Goal: Task Accomplishment & Management: Manage account settings

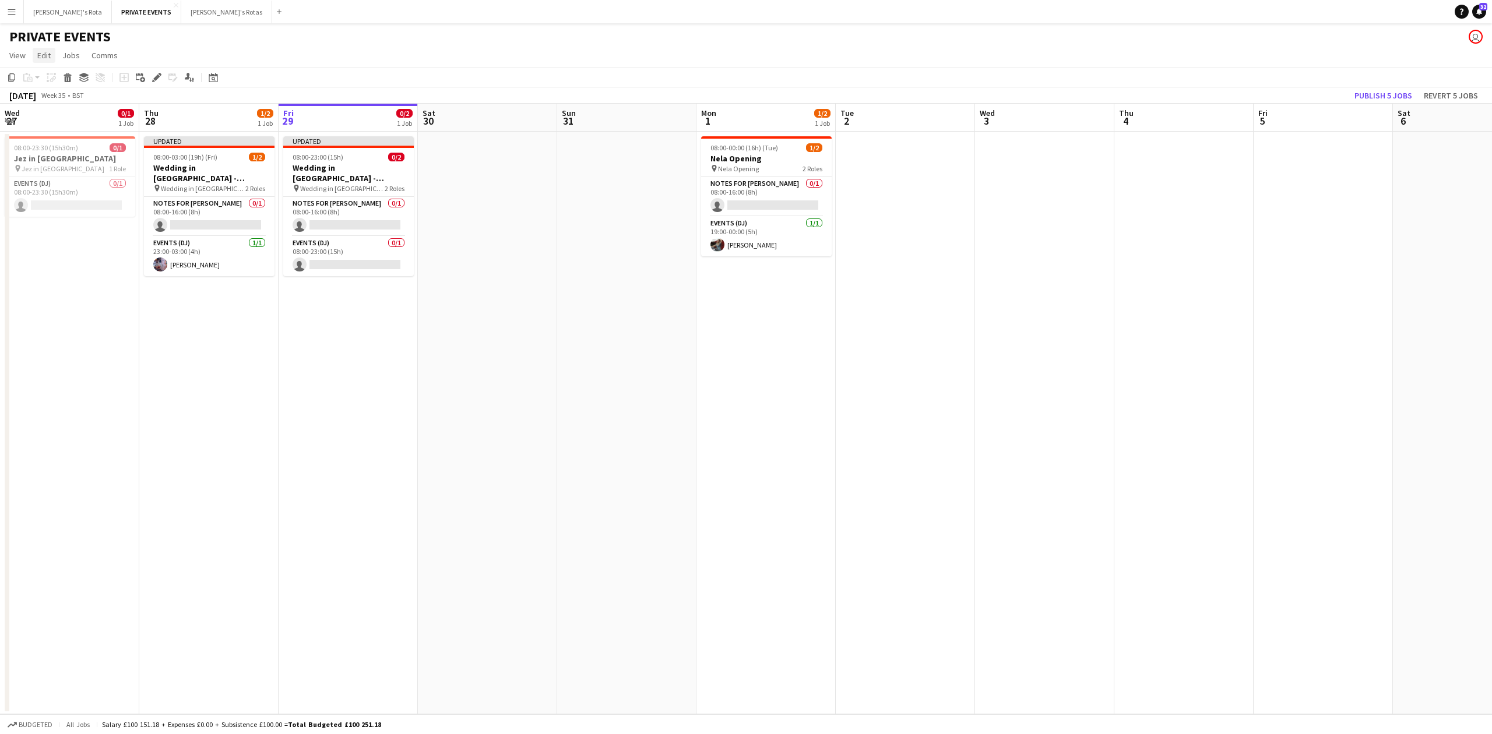
scroll to position [0, 336]
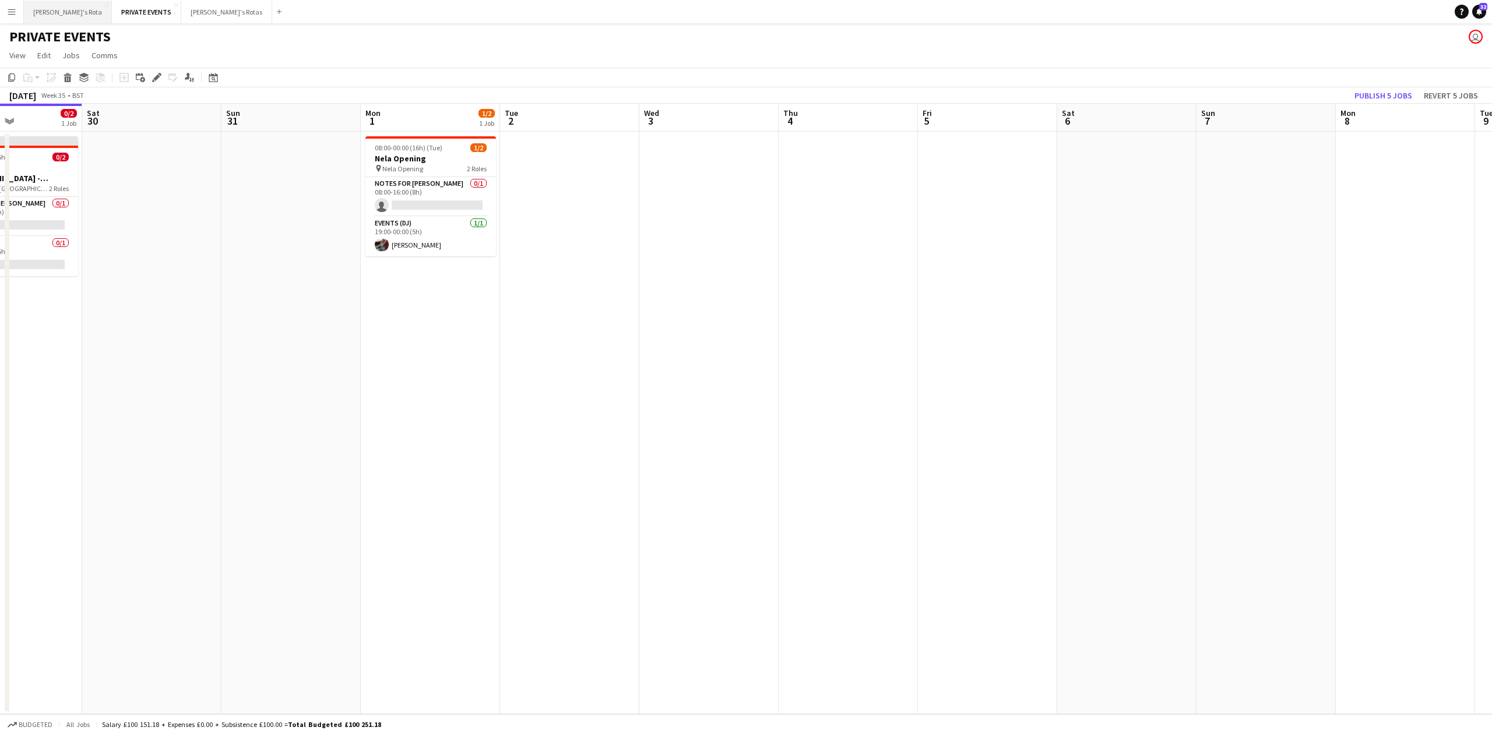
click at [40, 1] on button "[PERSON_NAME]'s Rota Close" at bounding box center [68, 12] width 88 height 23
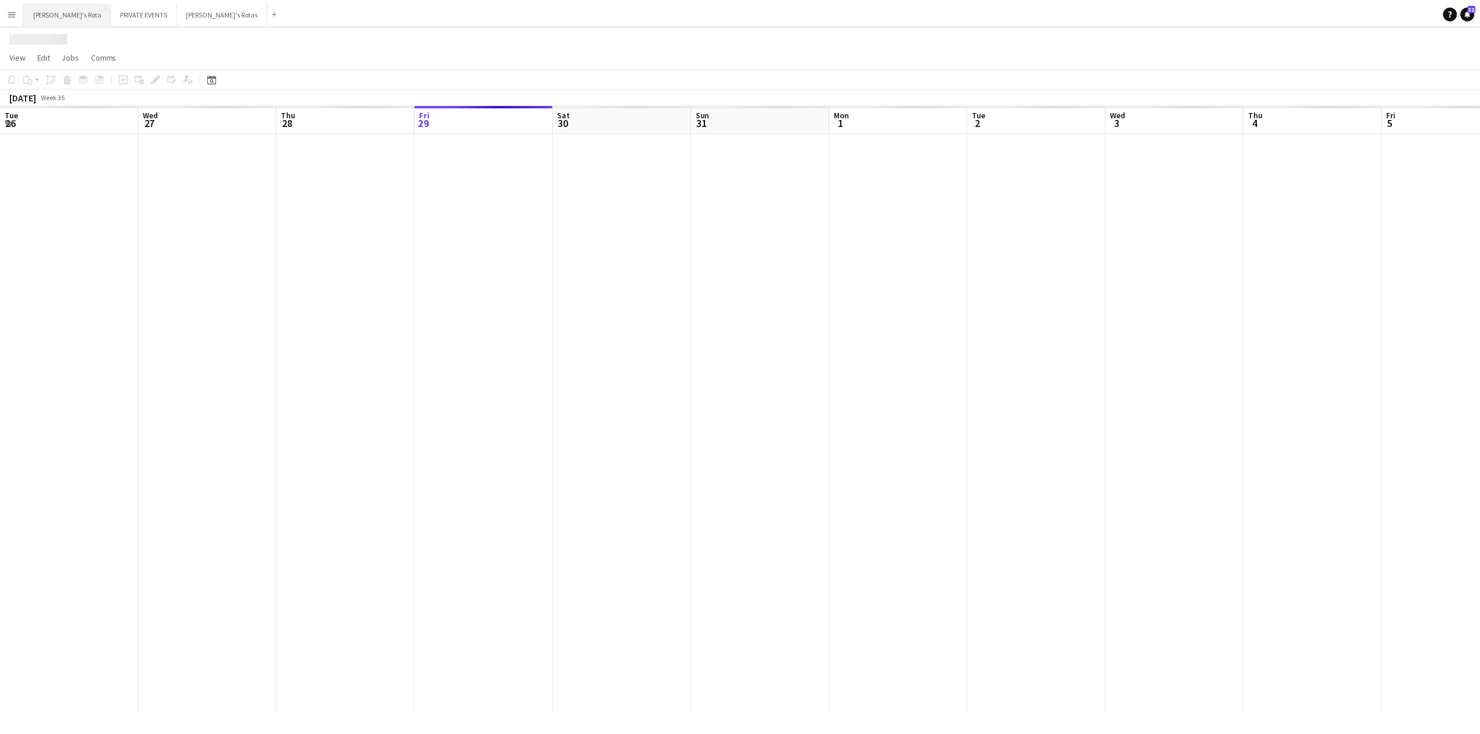
scroll to position [0, 279]
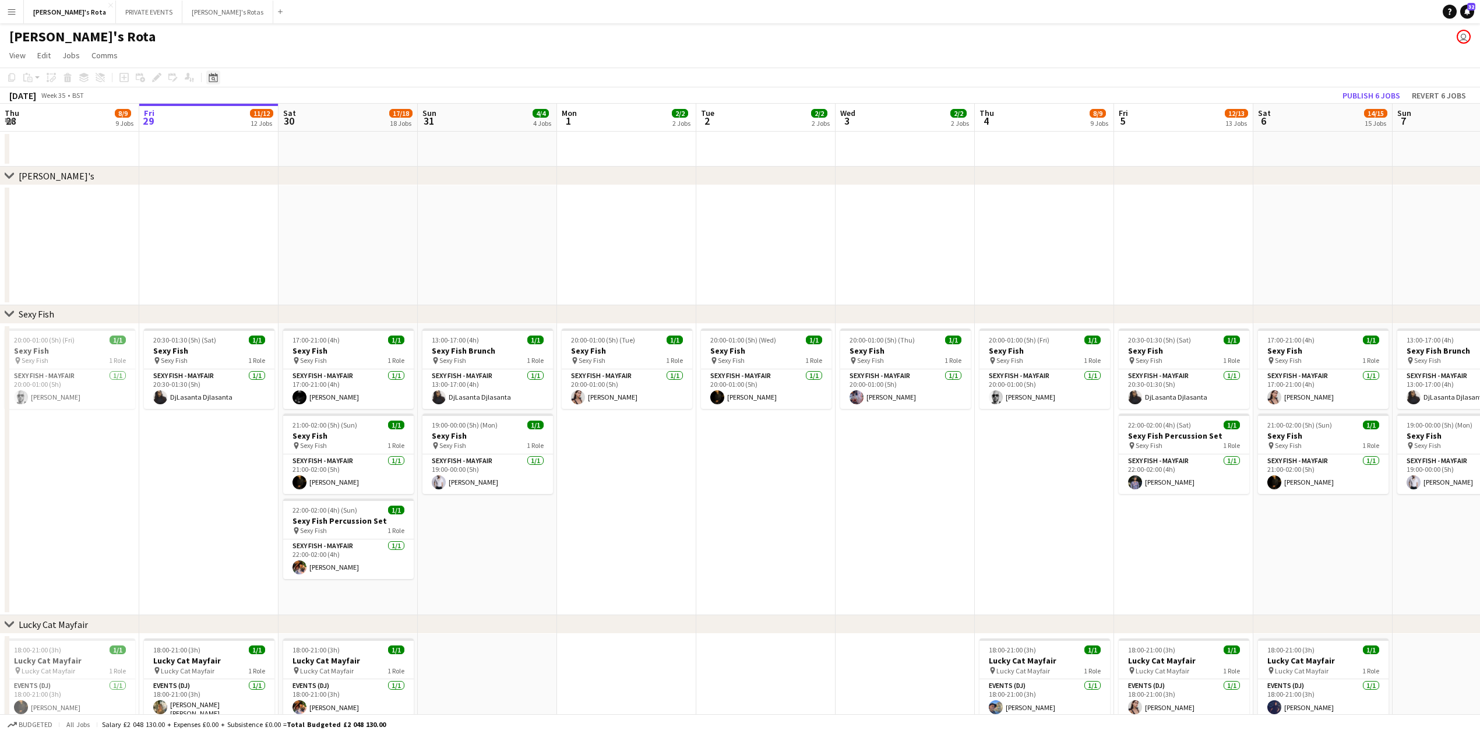
click at [215, 80] on icon at bounding box center [214, 79] width 4 height 4
click at [318, 118] on span "Next month" at bounding box center [307, 117] width 23 height 23
click at [317, 118] on span "Next month" at bounding box center [307, 117] width 23 height 23
click at [290, 208] on span "18" at bounding box center [292, 208] width 14 height 14
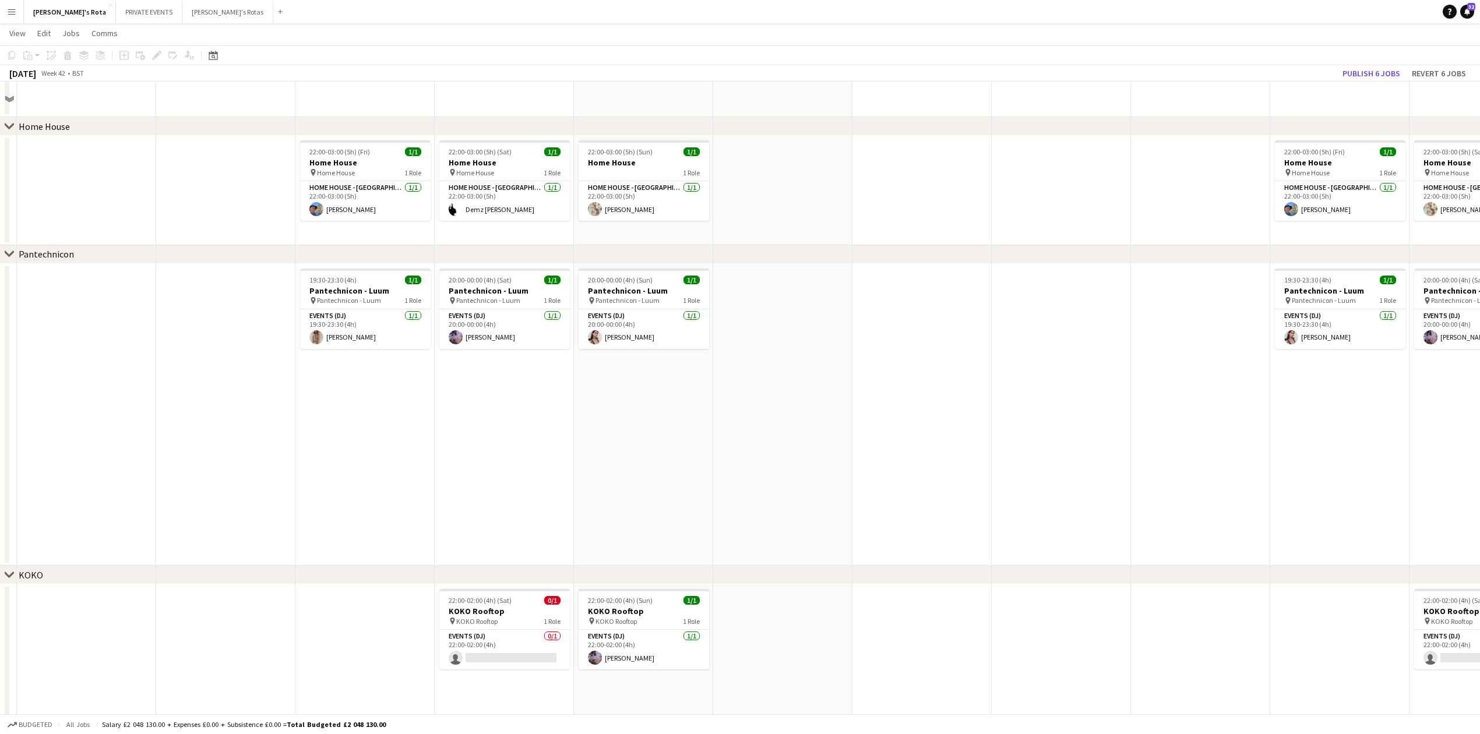
scroll to position [932, 0]
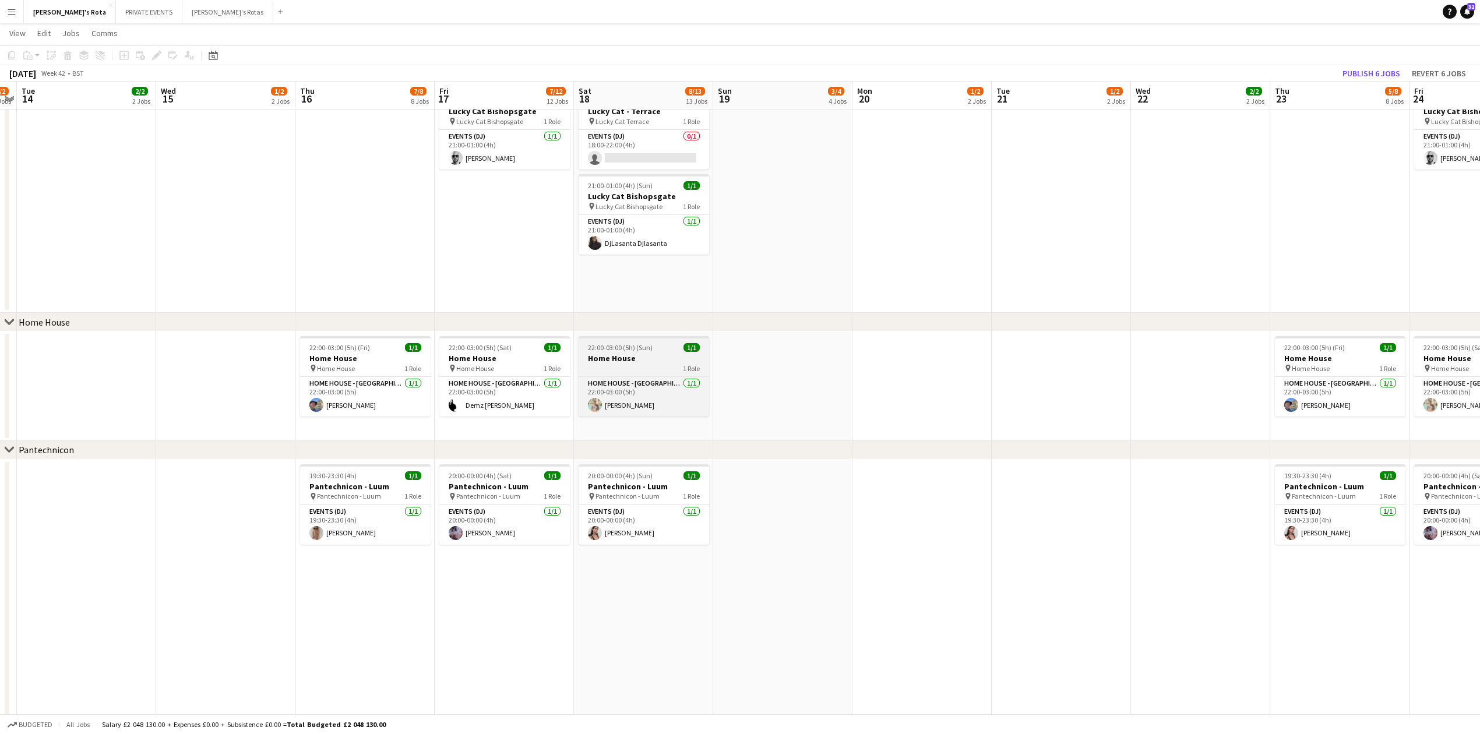
click at [637, 357] on h3 "Home House" at bounding box center [644, 358] width 131 height 10
click at [649, 434] on app-date-cell "22:00-03:00 (5h) (Sun) 1/1 Home House 1 Role HOME HOUSE - [GEOGRAPHIC_DATA] [DA…" at bounding box center [643, 387] width 139 height 110
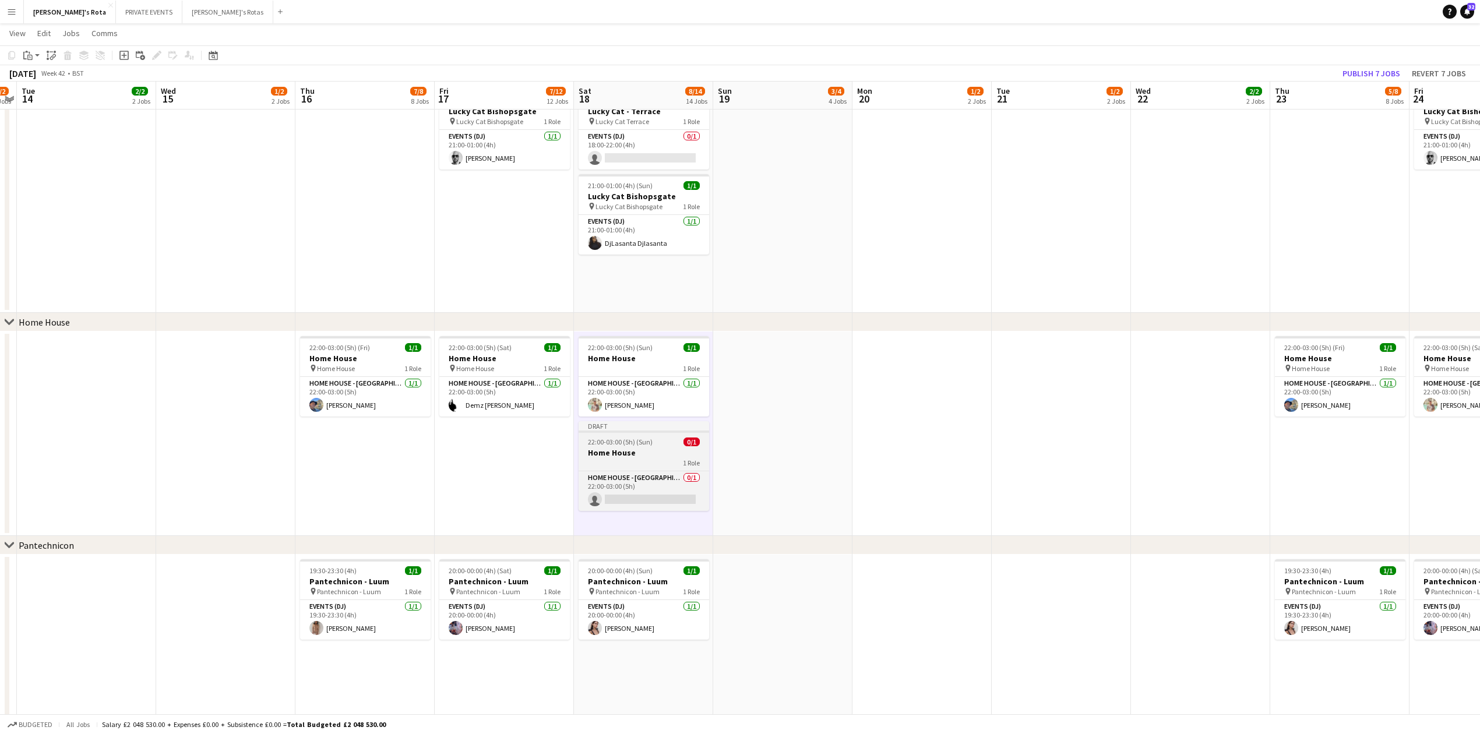
click at [655, 453] on h3 "Home House" at bounding box center [644, 453] width 131 height 10
click at [153, 56] on icon "Edit" at bounding box center [156, 55] width 9 height 9
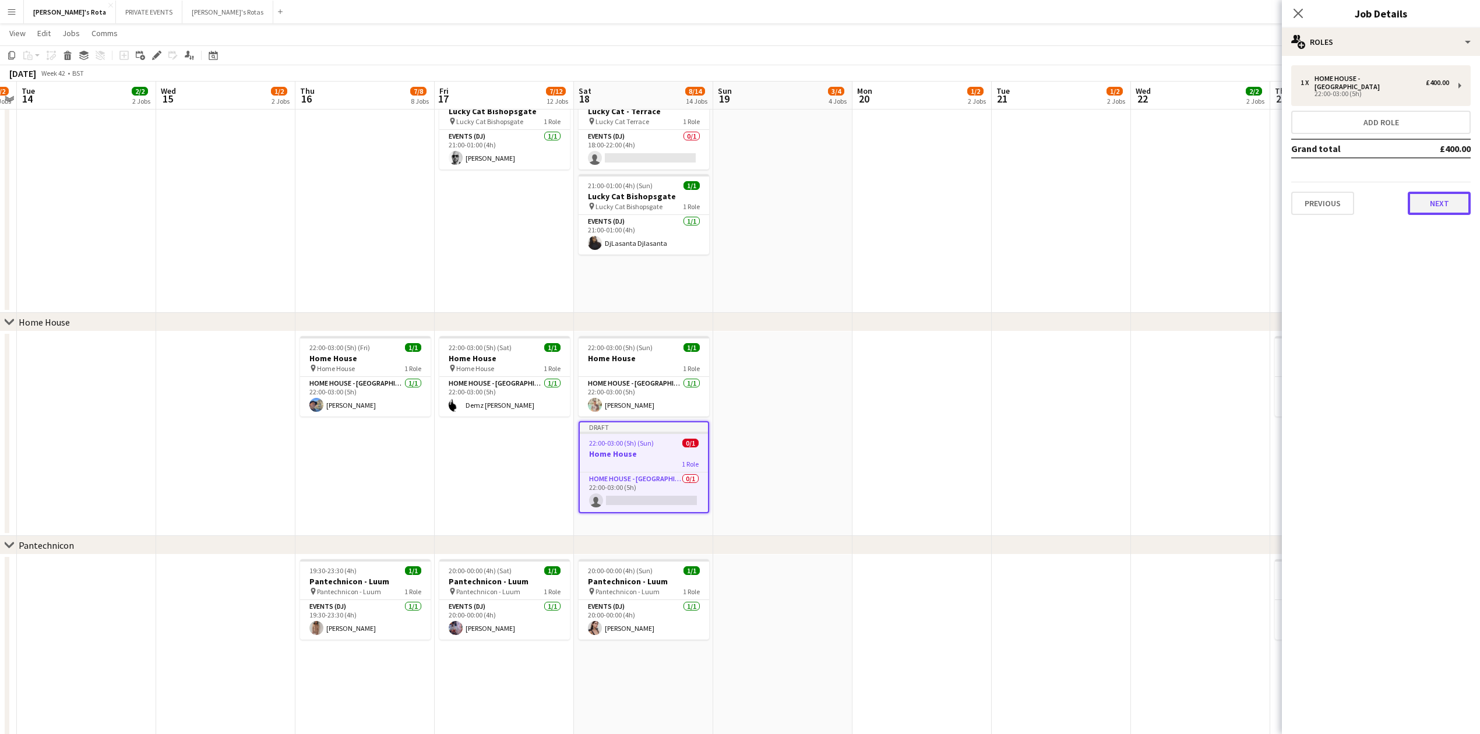
click at [1437, 196] on button "Next" at bounding box center [1439, 203] width 63 height 23
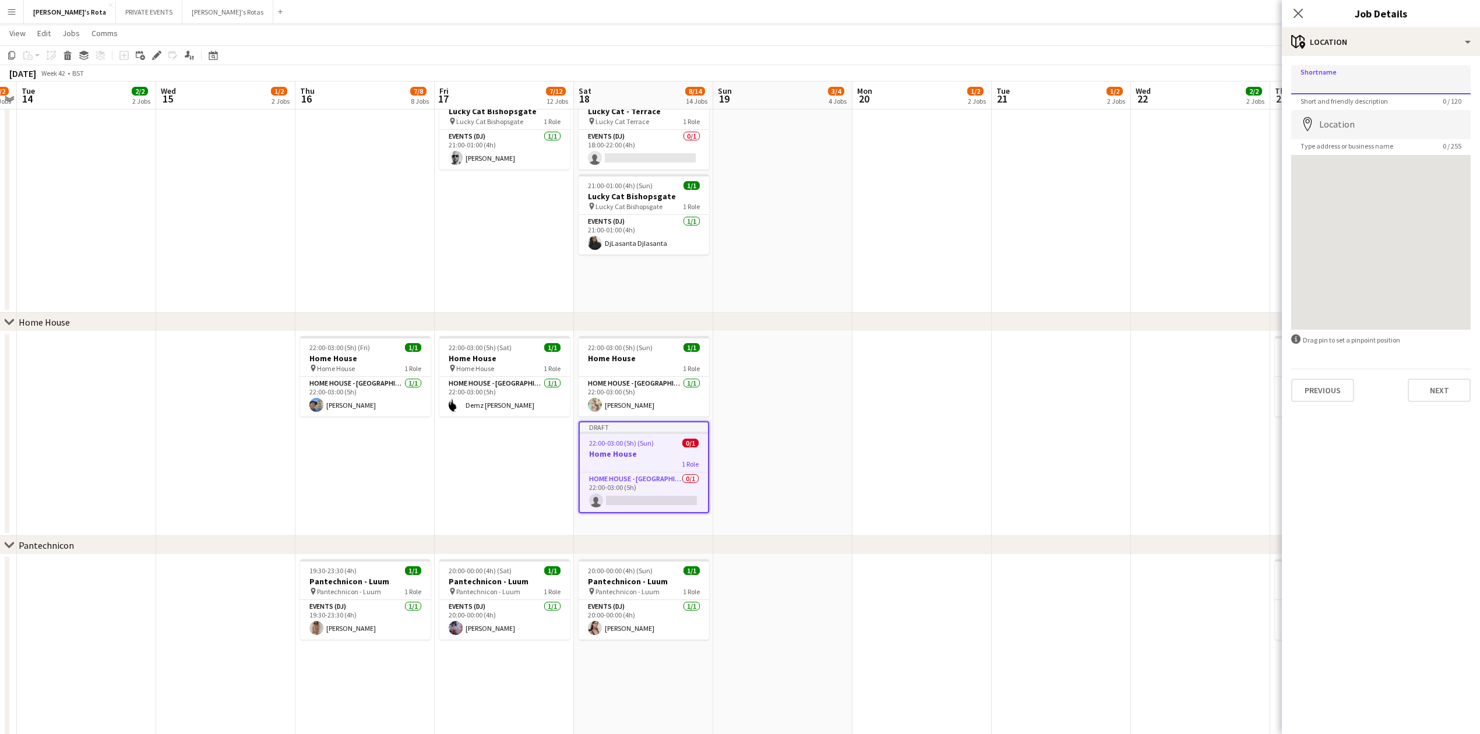
click at [1349, 84] on input "Shortname" at bounding box center [1381, 79] width 180 height 29
type input "**********"
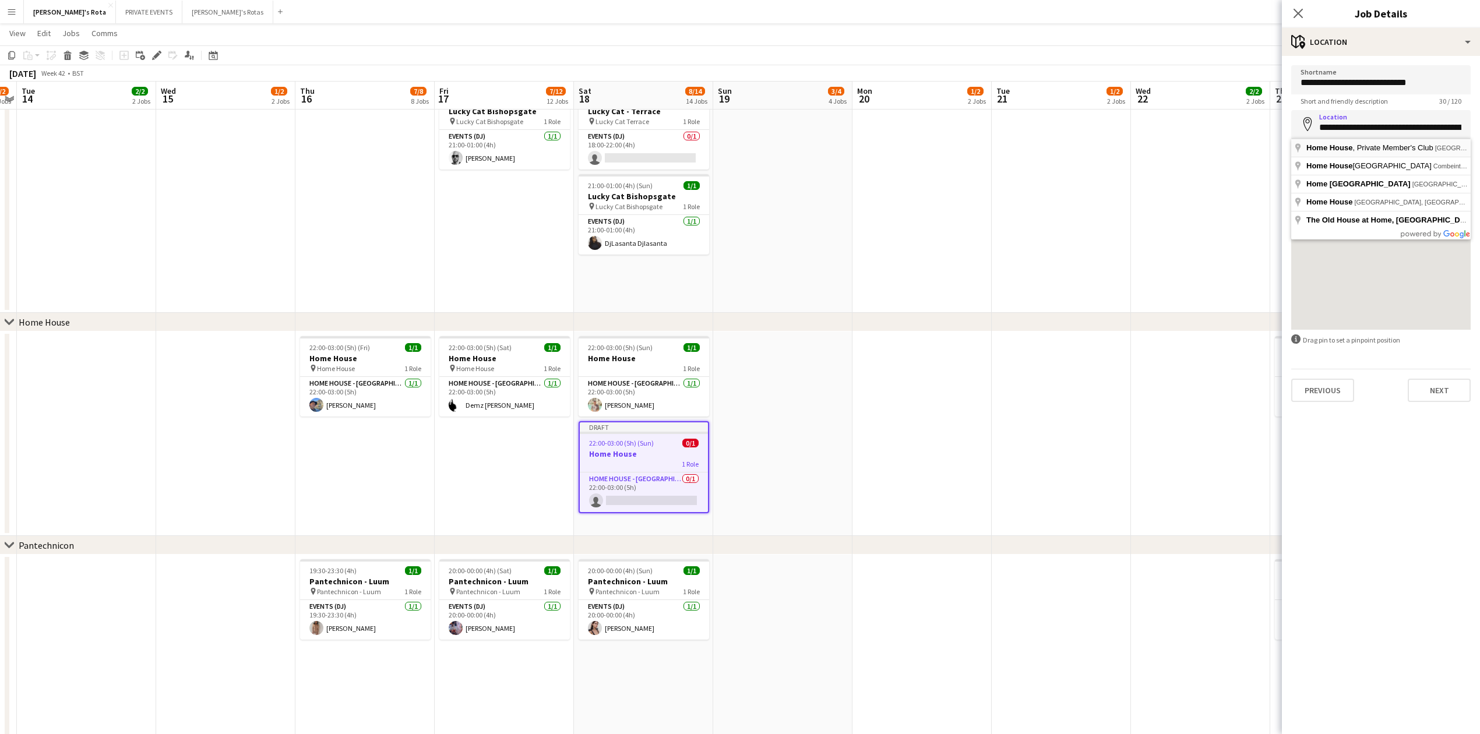
type input "**********"
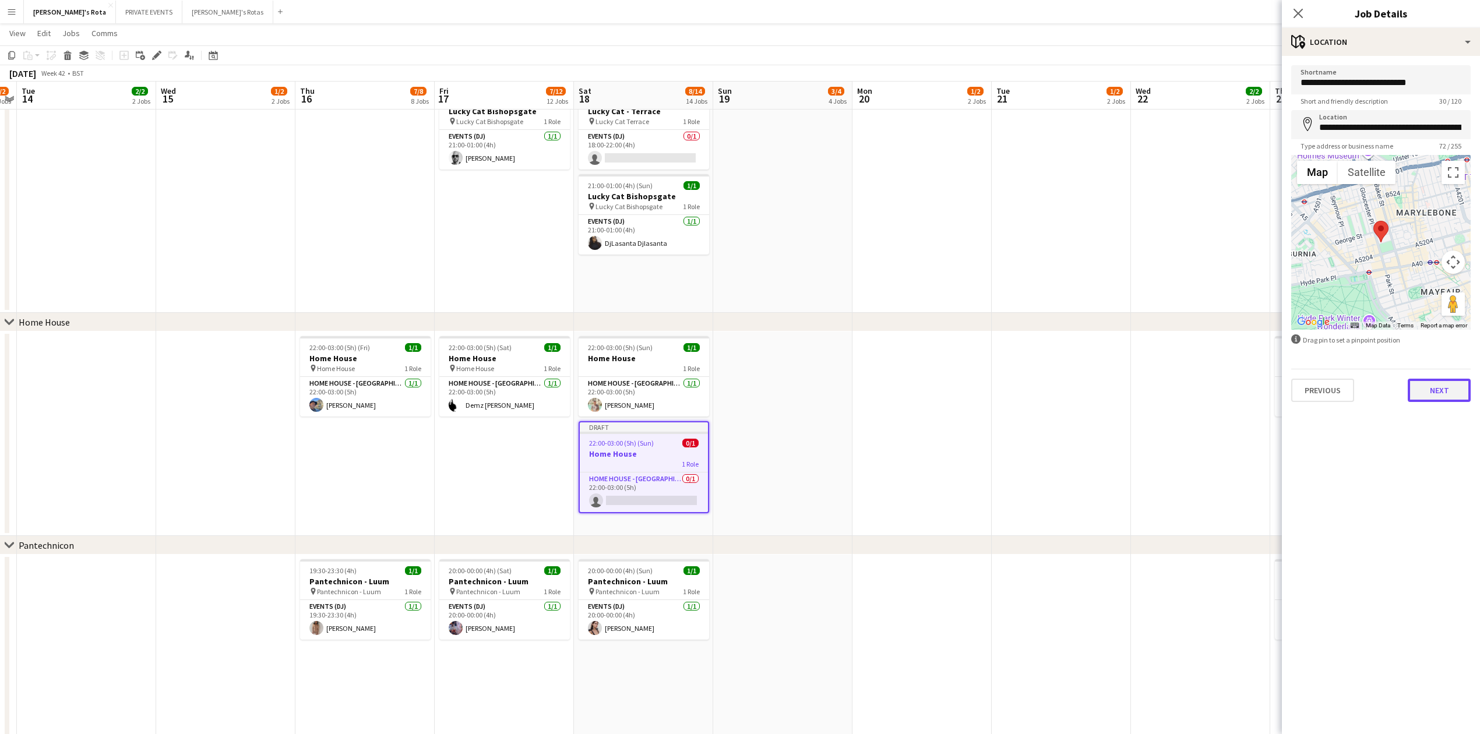
click at [1431, 389] on button "Next" at bounding box center [1439, 390] width 63 height 23
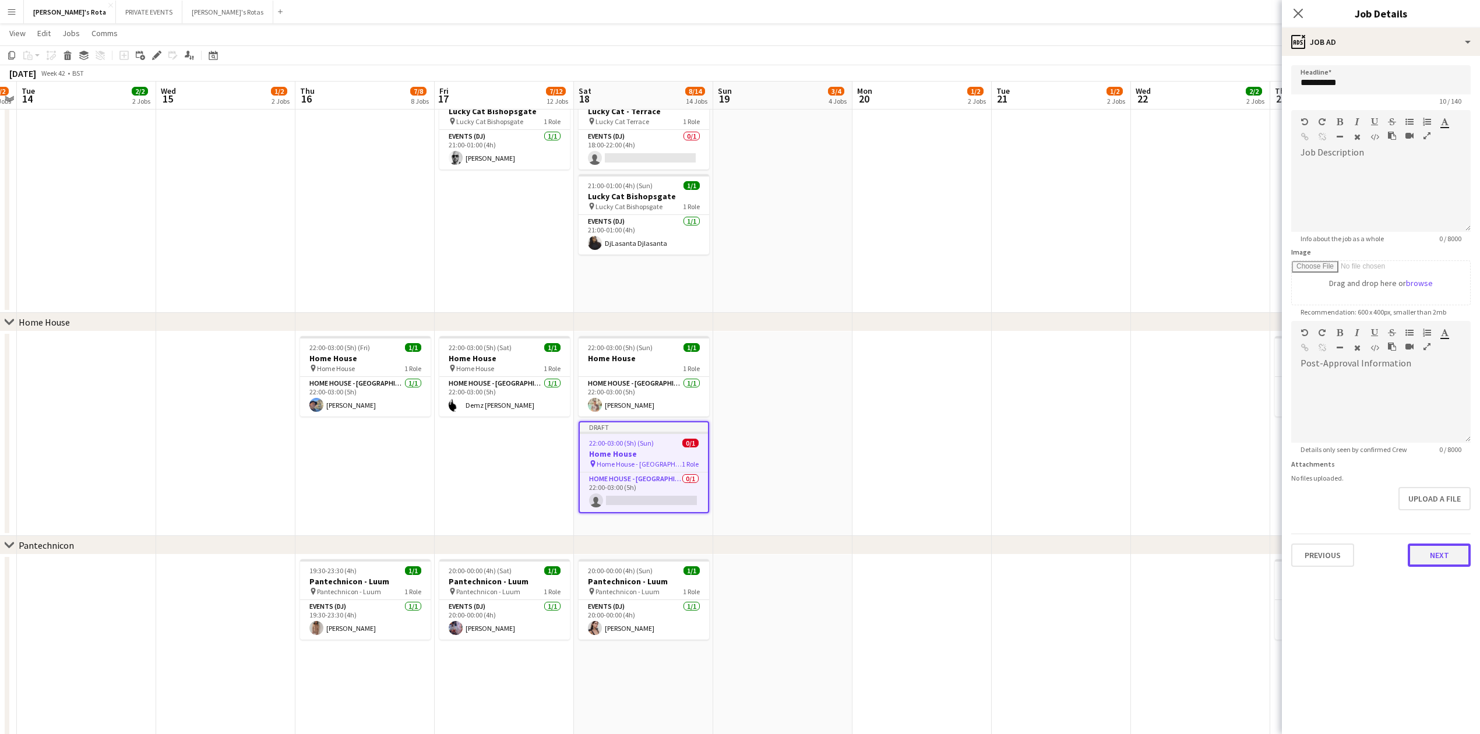
click at [1437, 555] on button "Next" at bounding box center [1439, 555] width 63 height 23
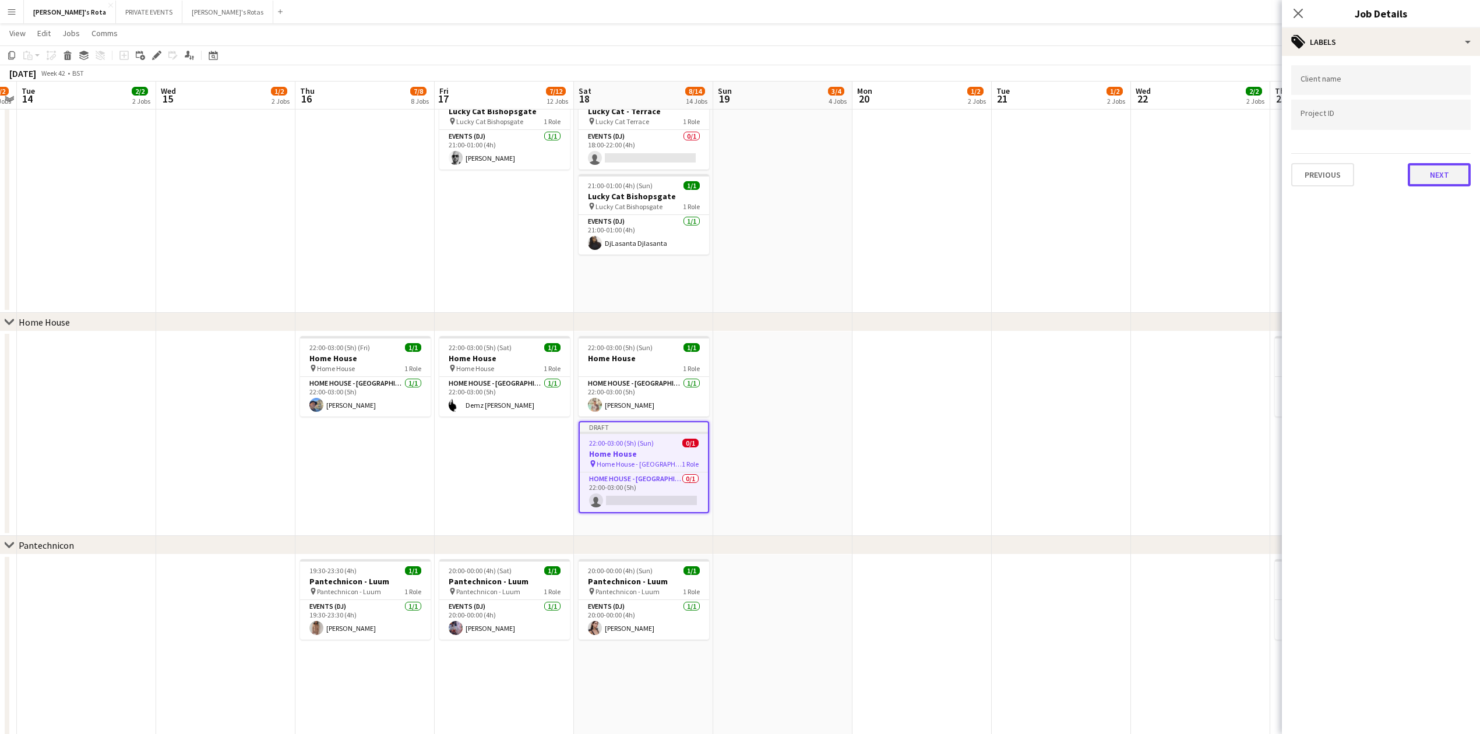
click at [1423, 171] on button "Next" at bounding box center [1439, 174] width 63 height 23
click at [1448, 117] on button "Next" at bounding box center [1439, 120] width 63 height 23
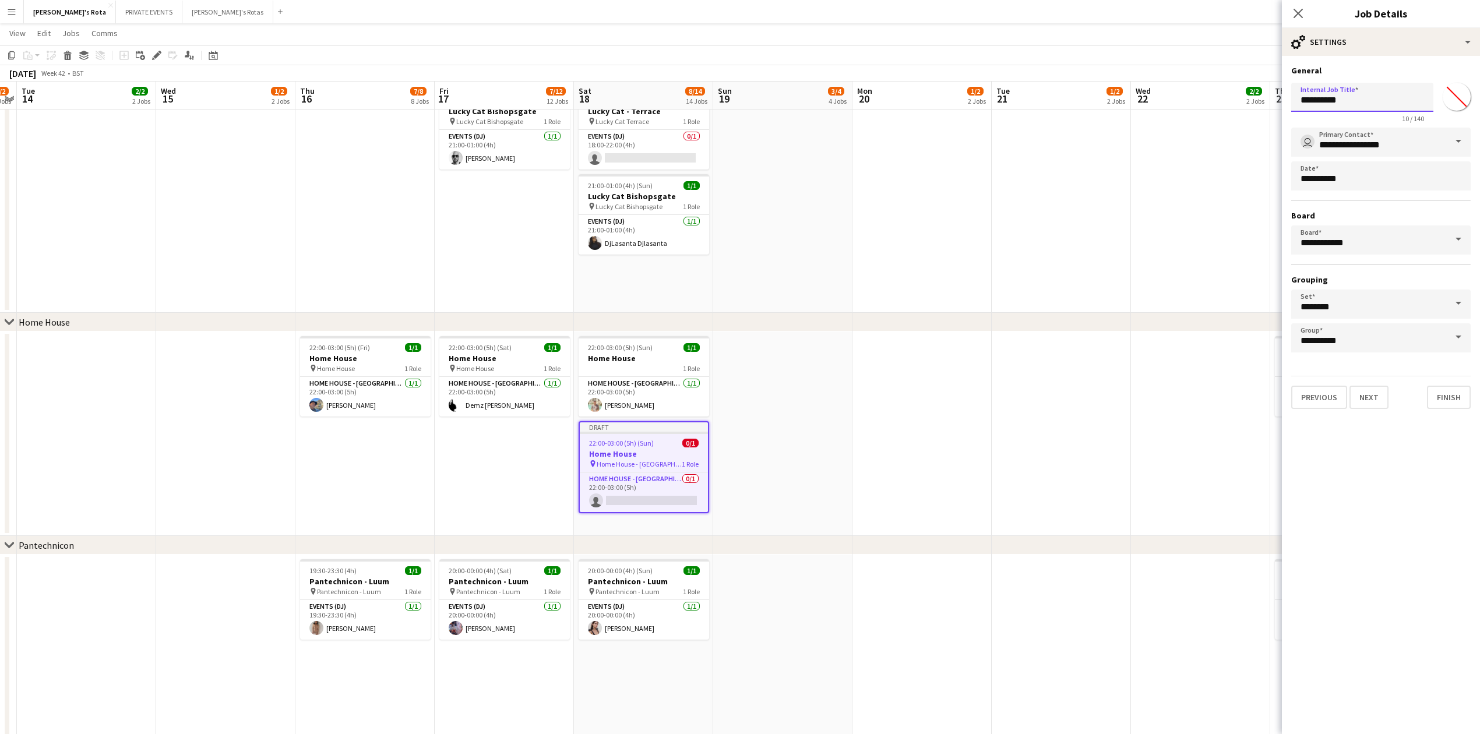
click at [1390, 101] on input "**********" at bounding box center [1362, 97] width 142 height 29
type input "**********"
click at [1455, 395] on button "Finish" at bounding box center [1449, 396] width 44 height 23
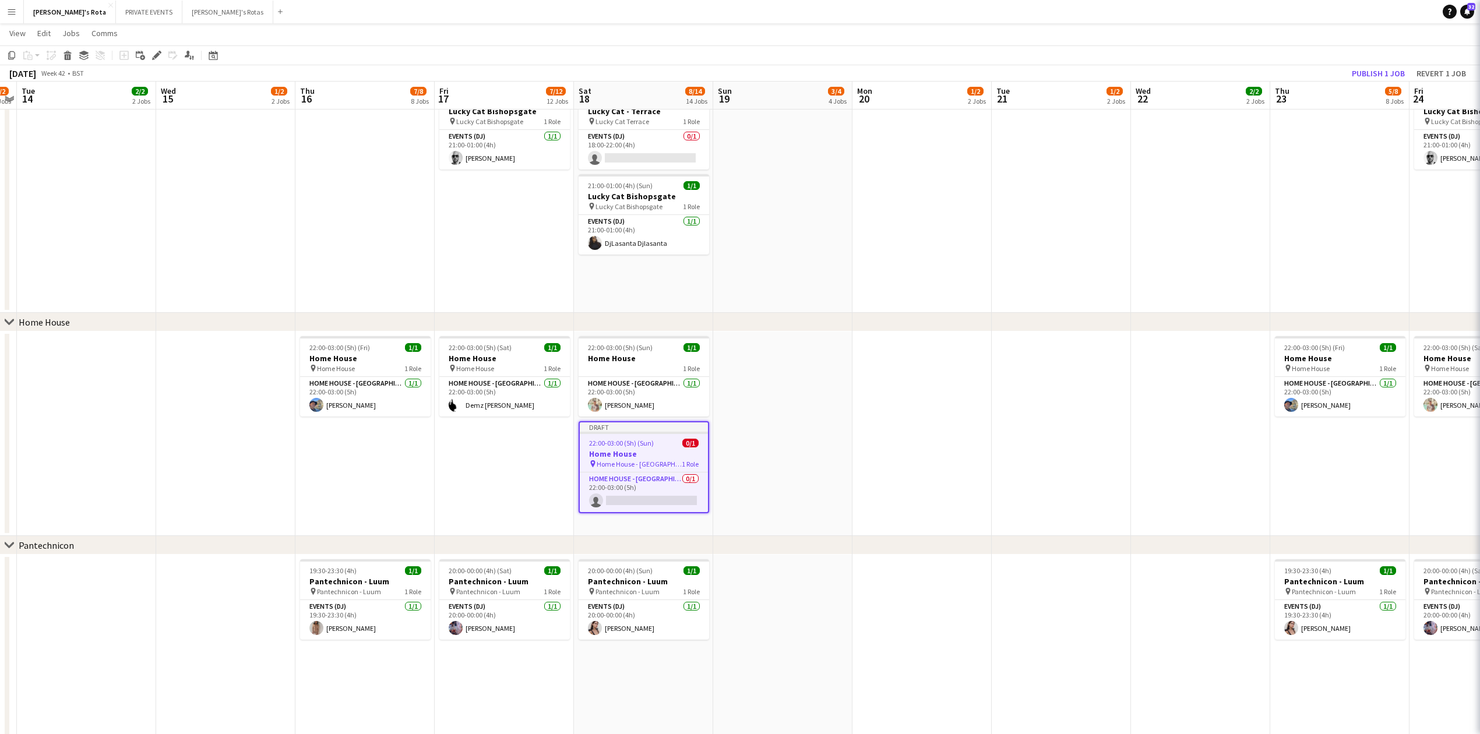
scroll to position [0, 0]
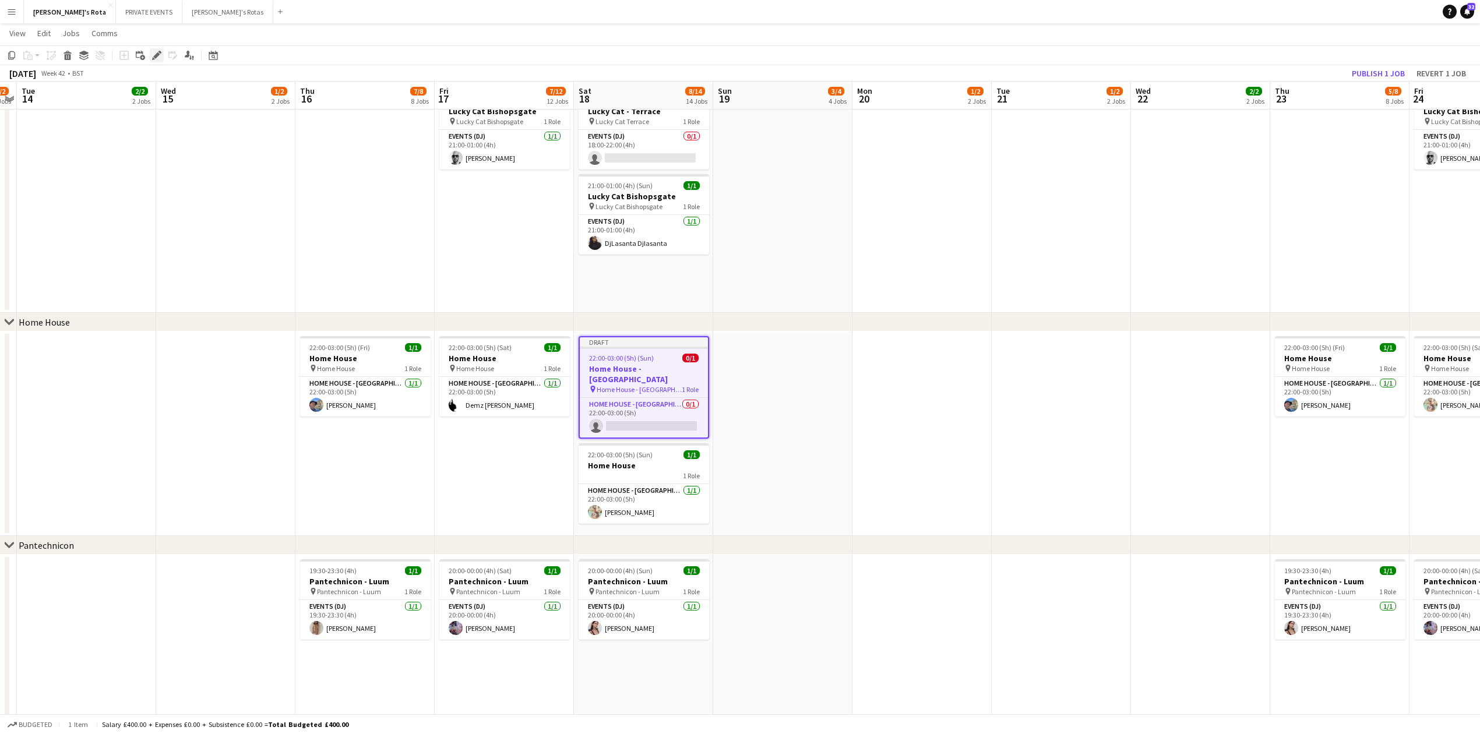
click at [162, 54] on div "Edit" at bounding box center [157, 55] width 14 height 14
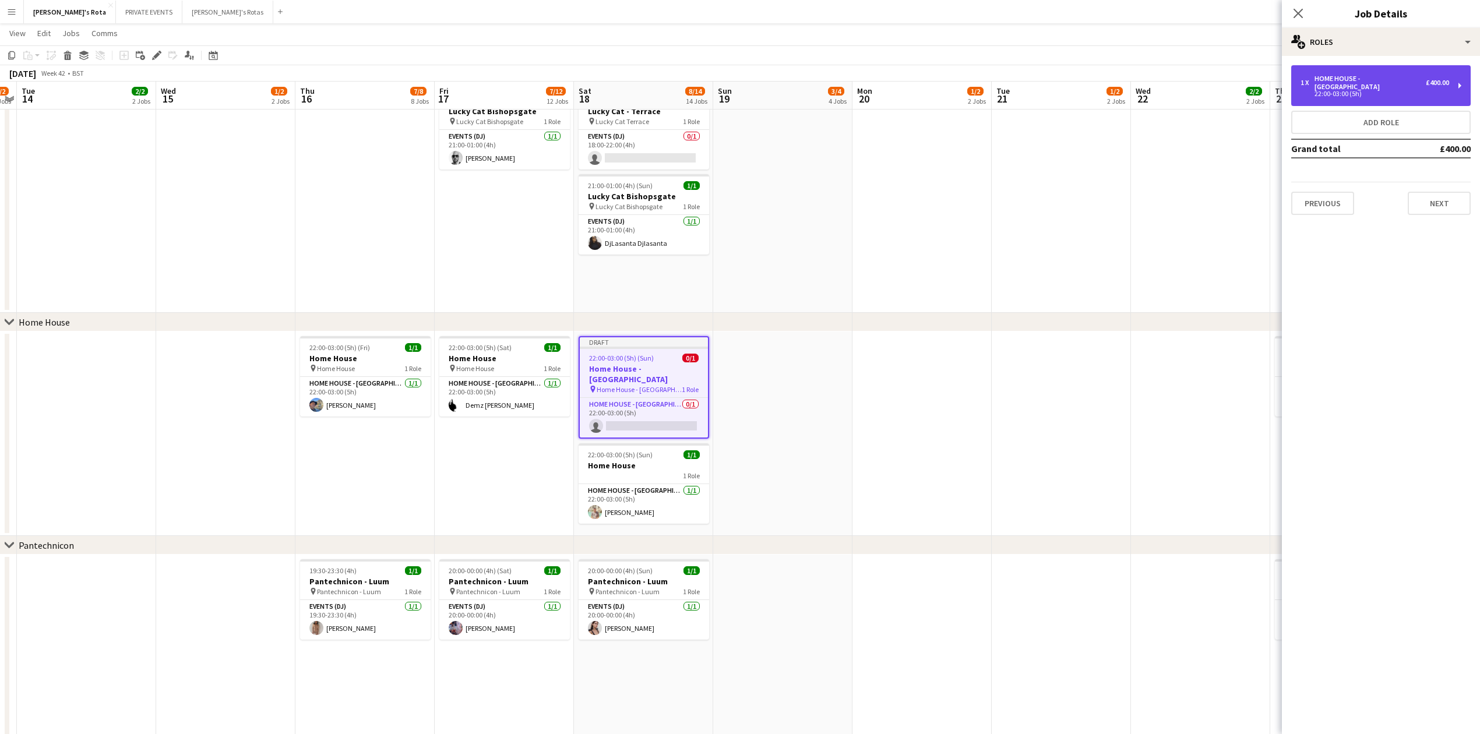
click at [1339, 80] on div "HOME HOUSE - [GEOGRAPHIC_DATA]" at bounding box center [1370, 83] width 111 height 16
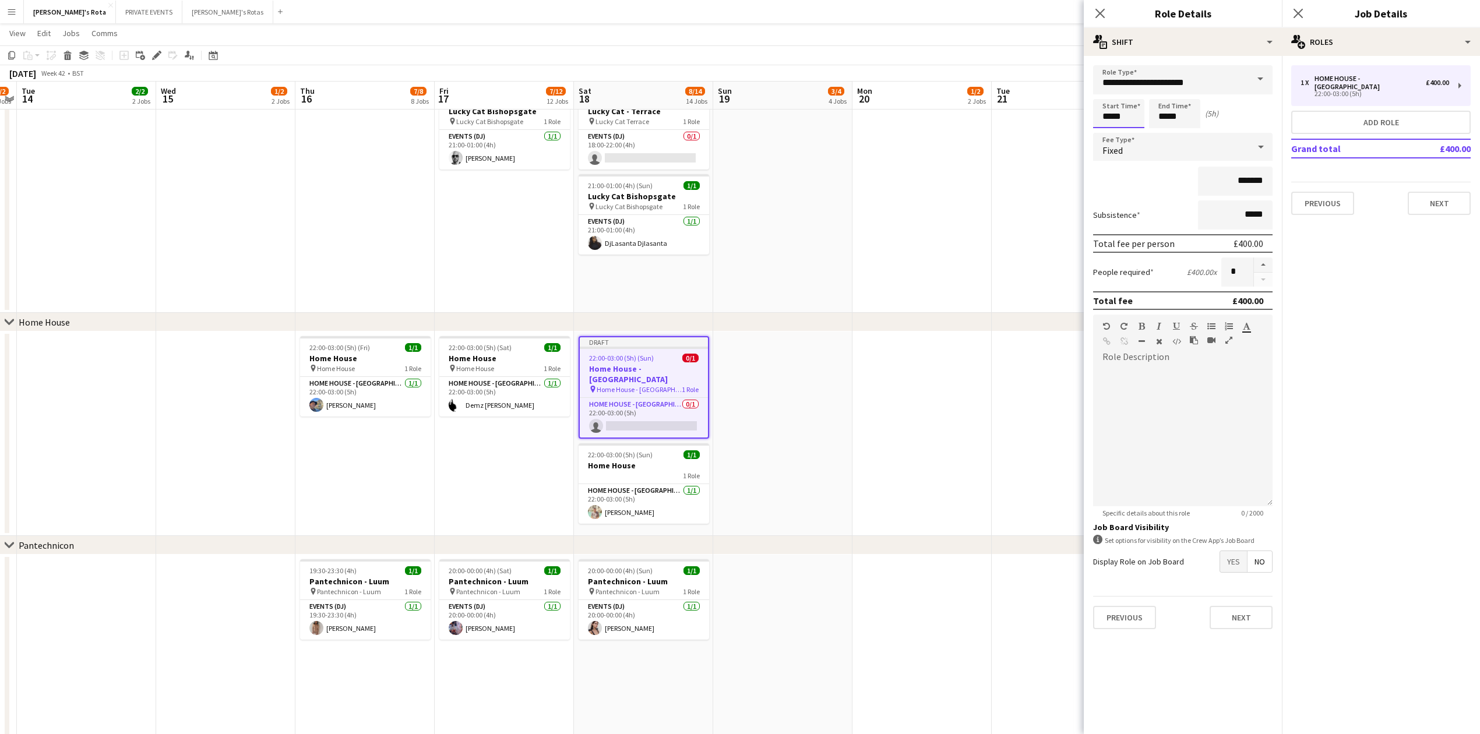
click at [1106, 115] on input "*****" at bounding box center [1118, 113] width 51 height 29
click at [1107, 129] on div at bounding box center [1107, 134] width 23 height 12
click at [1127, 133] on div at bounding box center [1130, 134] width 23 height 12
type input "*****"
click at [1127, 133] on div at bounding box center [1130, 134] width 23 height 12
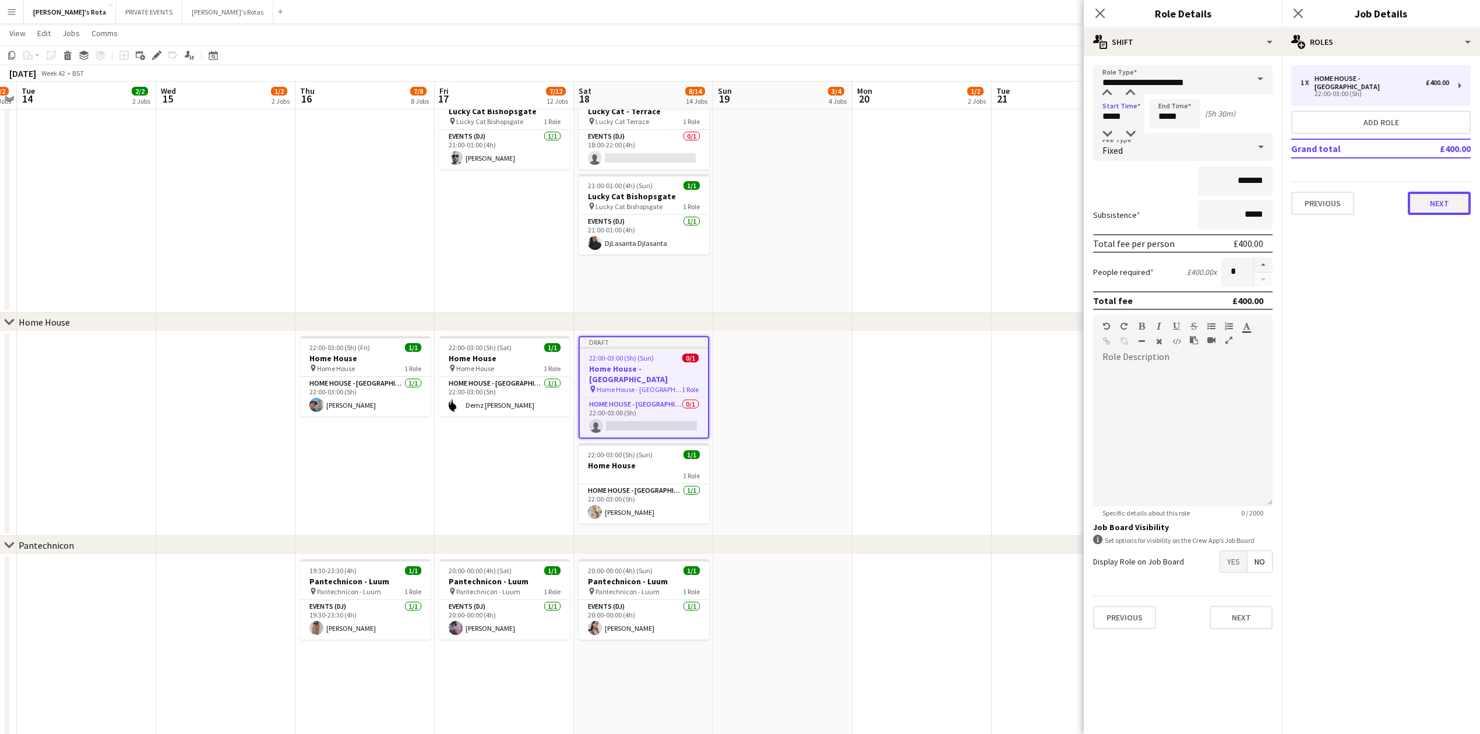
click at [1427, 192] on button "Next" at bounding box center [1439, 203] width 63 height 23
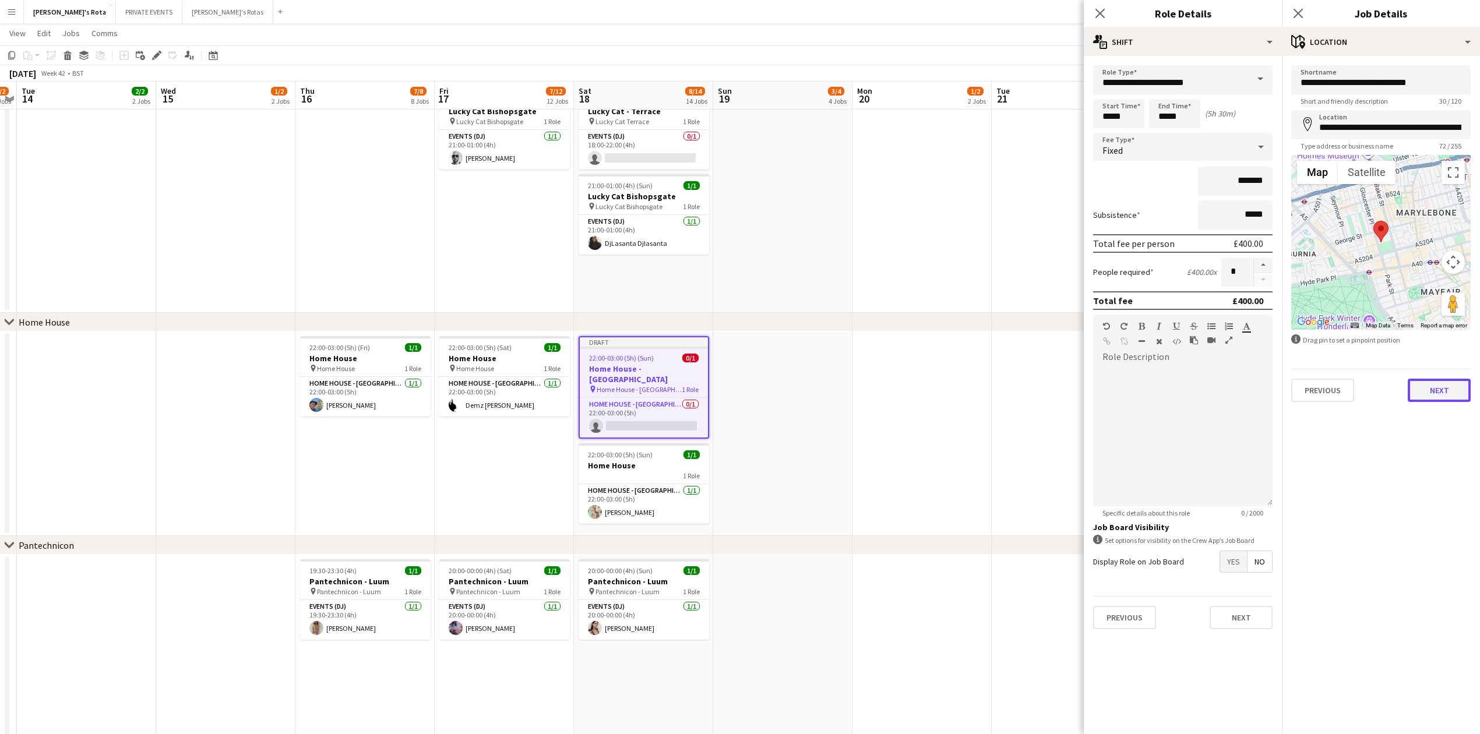
click at [1452, 394] on button "Next" at bounding box center [1439, 390] width 63 height 23
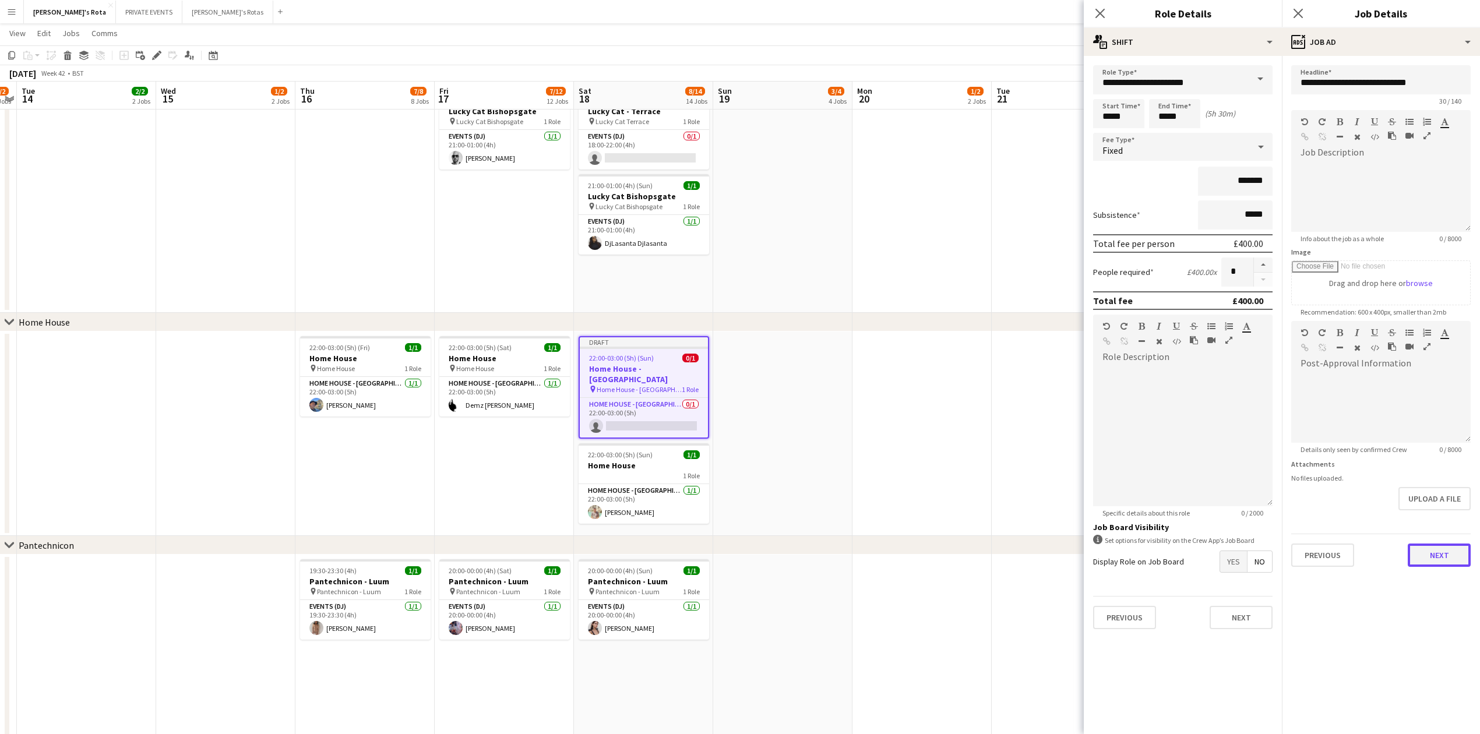
click at [1461, 548] on button "Next" at bounding box center [1439, 555] width 63 height 23
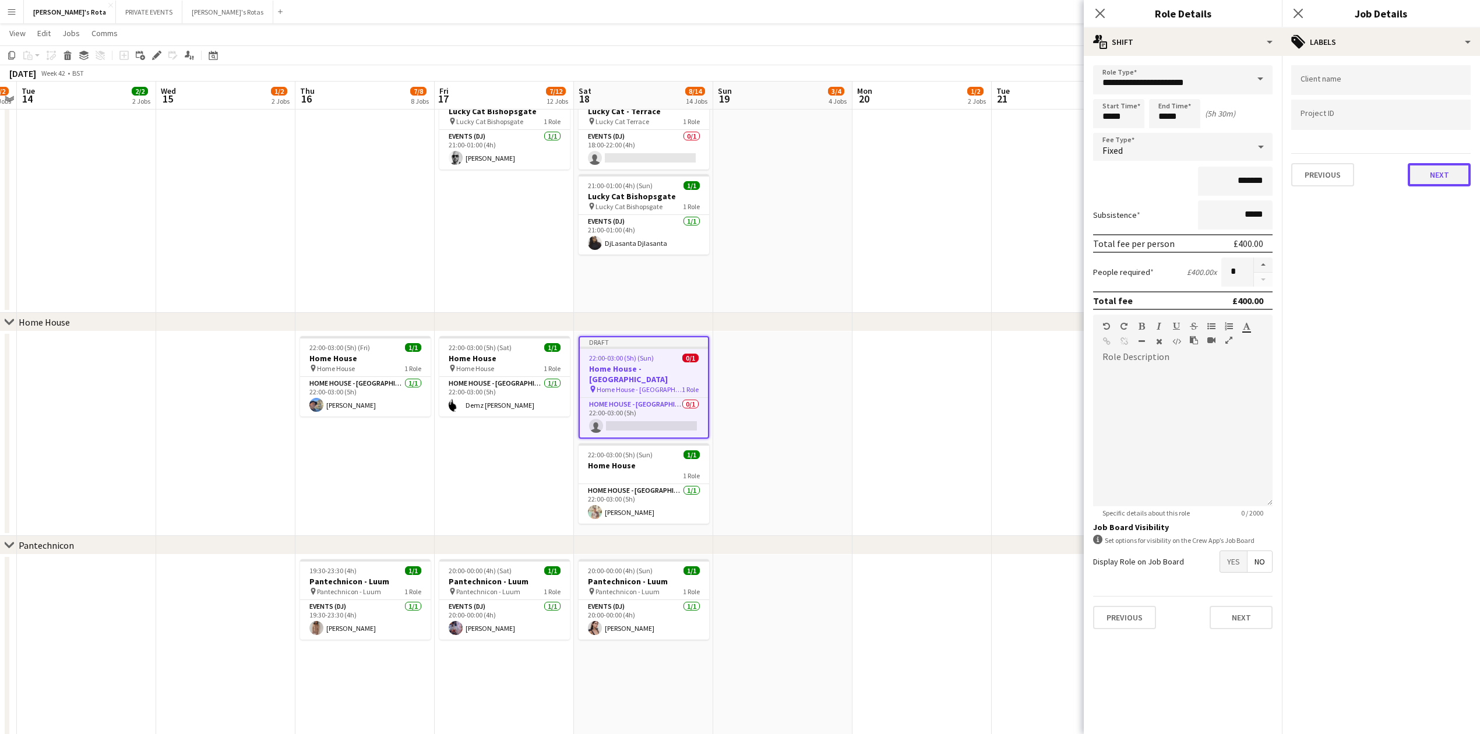
click at [1440, 178] on button "Next" at bounding box center [1439, 174] width 63 height 23
click at [1455, 126] on button "Next" at bounding box center [1439, 120] width 63 height 23
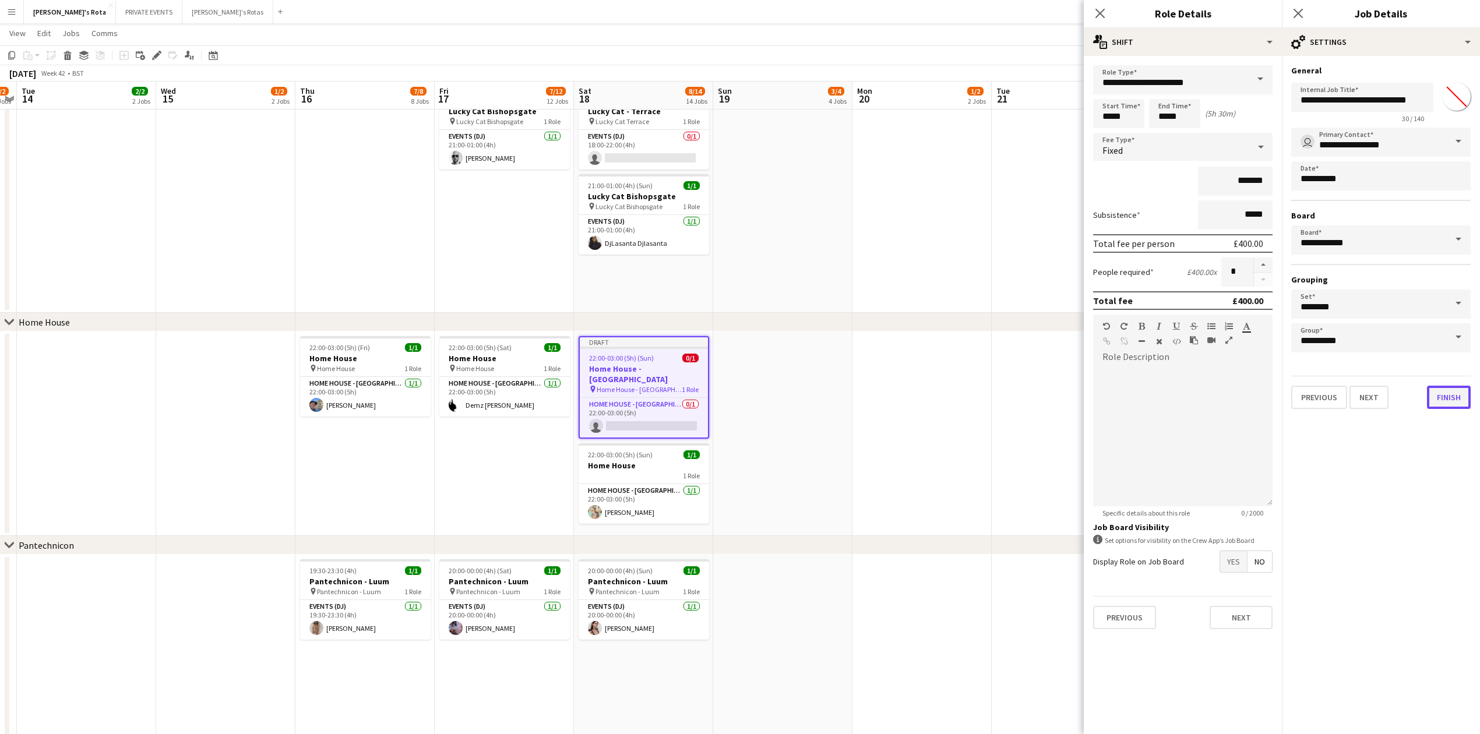
click at [1455, 401] on button "Finish" at bounding box center [1449, 397] width 44 height 23
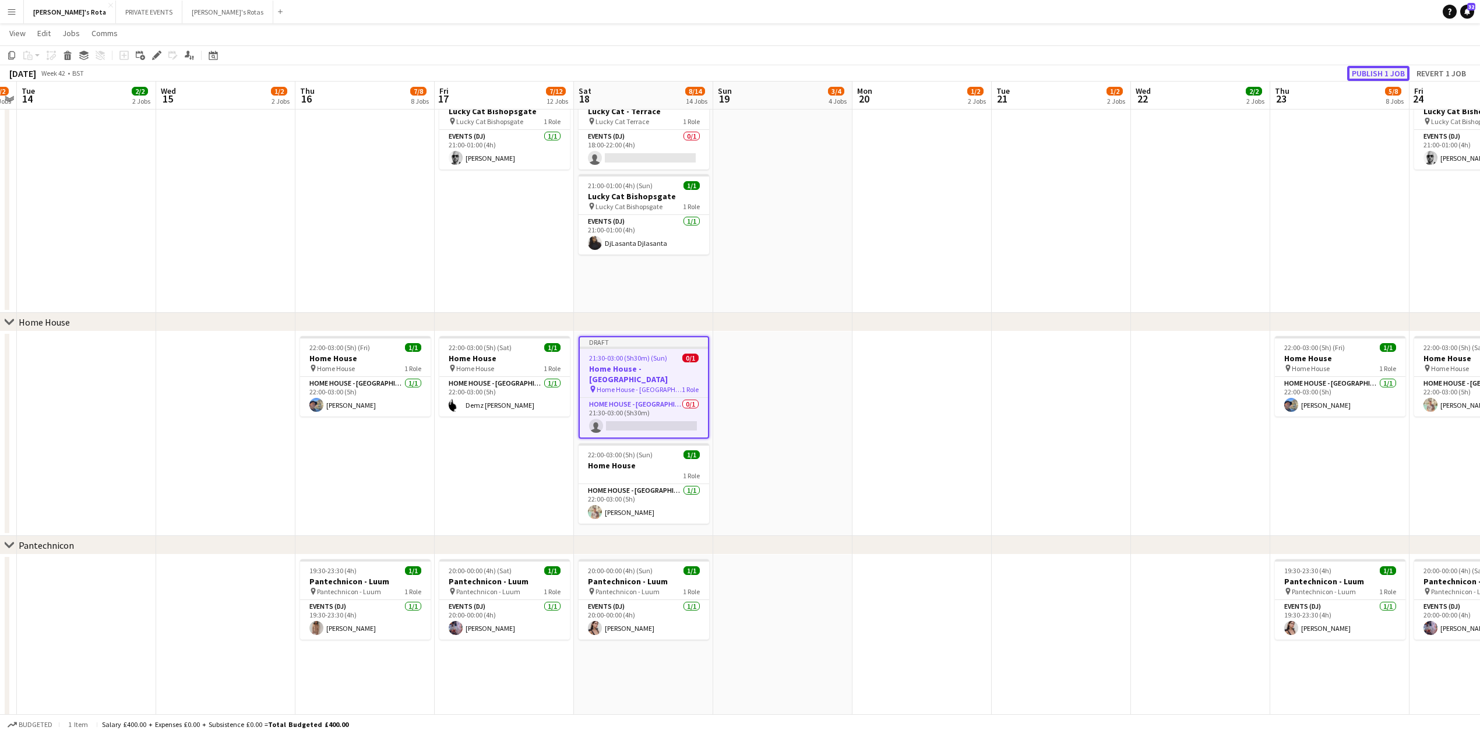
click at [1381, 68] on button "Publish 1 job" at bounding box center [1378, 73] width 62 height 15
click at [432, 502] on app-date-cell "22:00-03:00 (5h) (Fri) 1/1 Home House pin Home House 1 Role HOME HOUSE - [GEOGR…" at bounding box center [364, 435] width 139 height 206
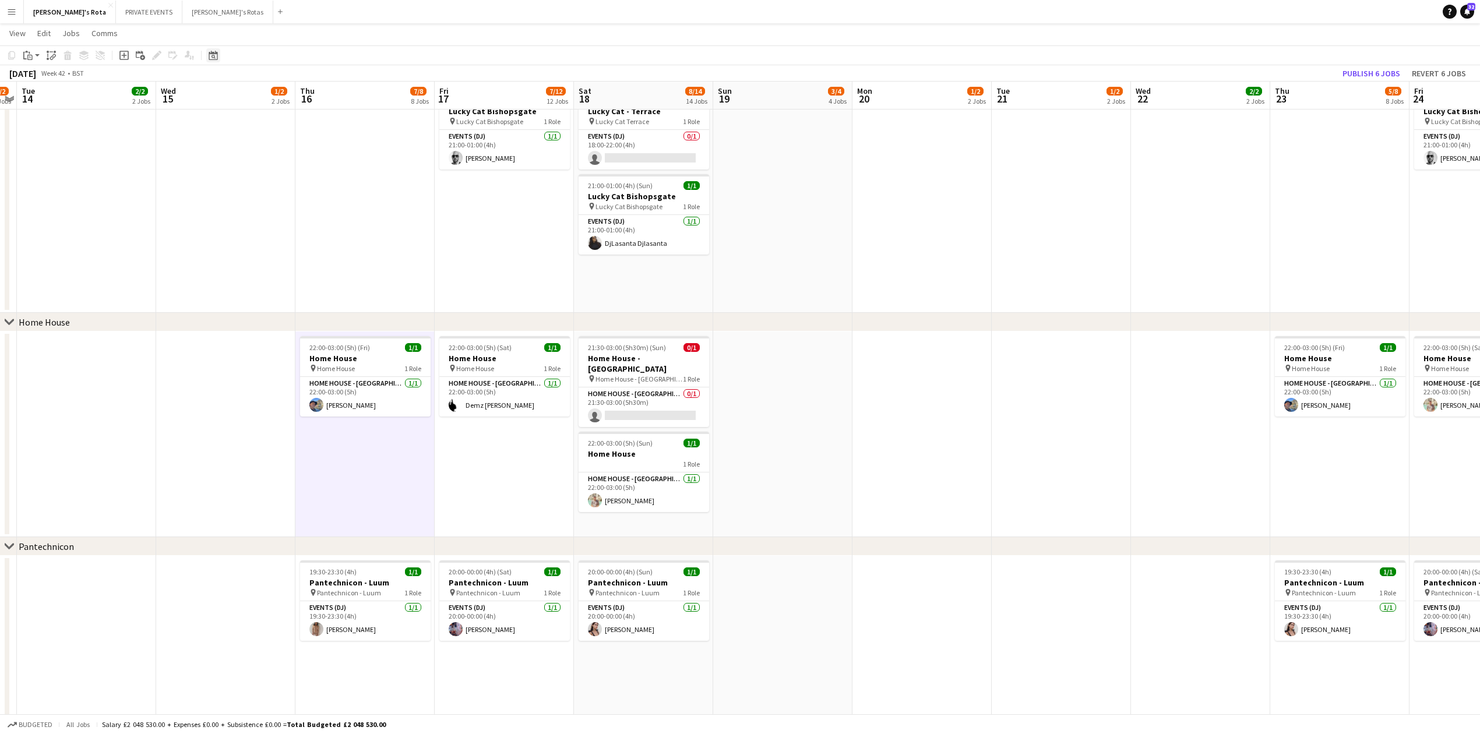
click at [216, 58] on icon "Date picker" at bounding box center [213, 55] width 9 height 9
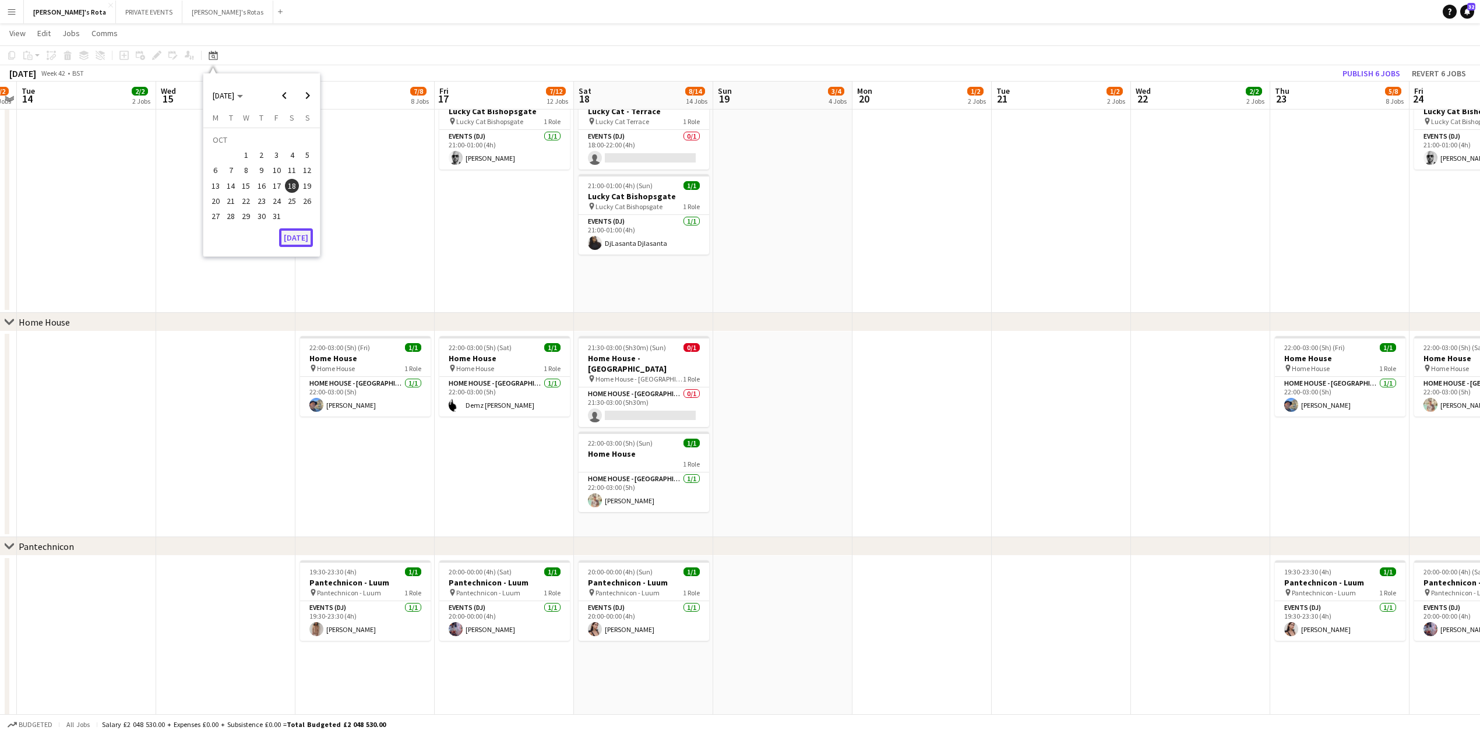
click at [298, 241] on button "[DATE]" at bounding box center [296, 237] width 34 height 19
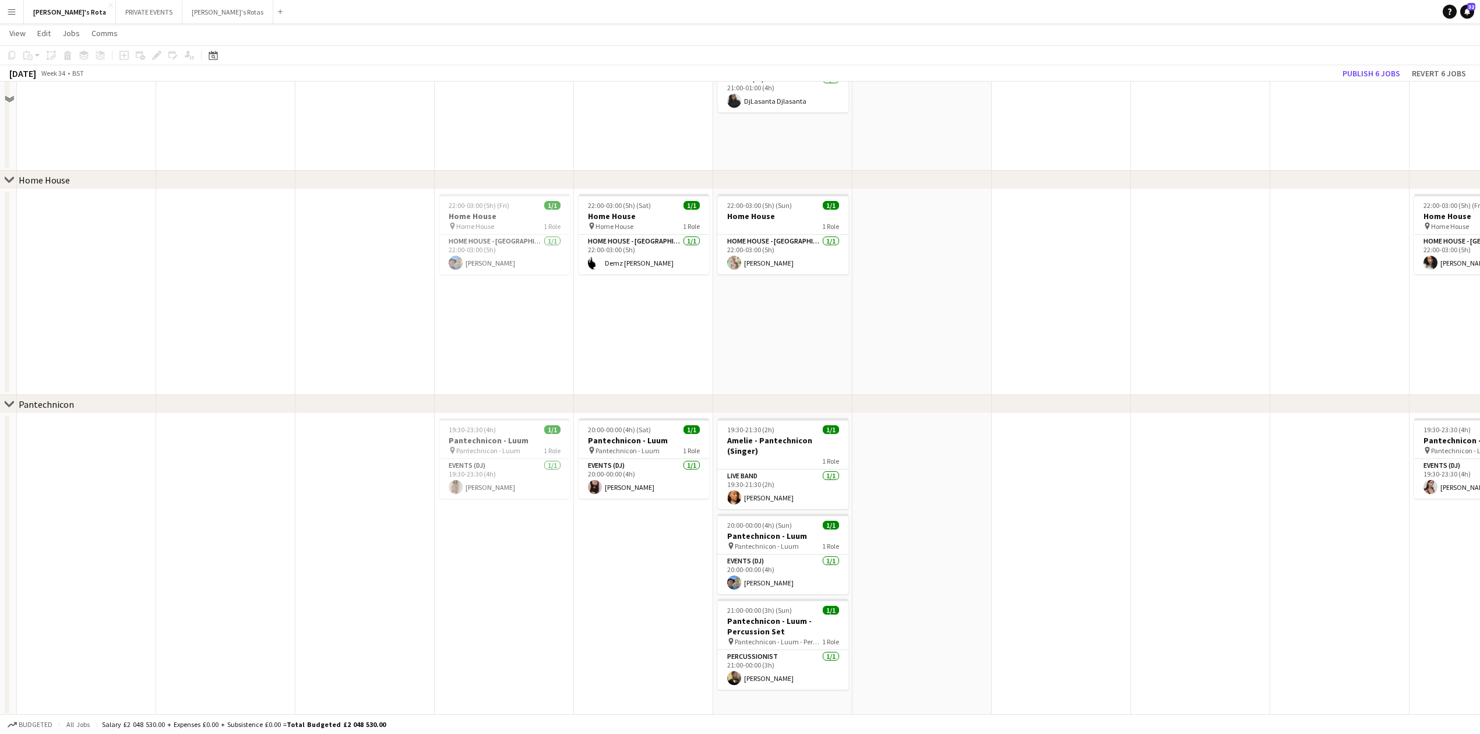
scroll to position [1243, 0]
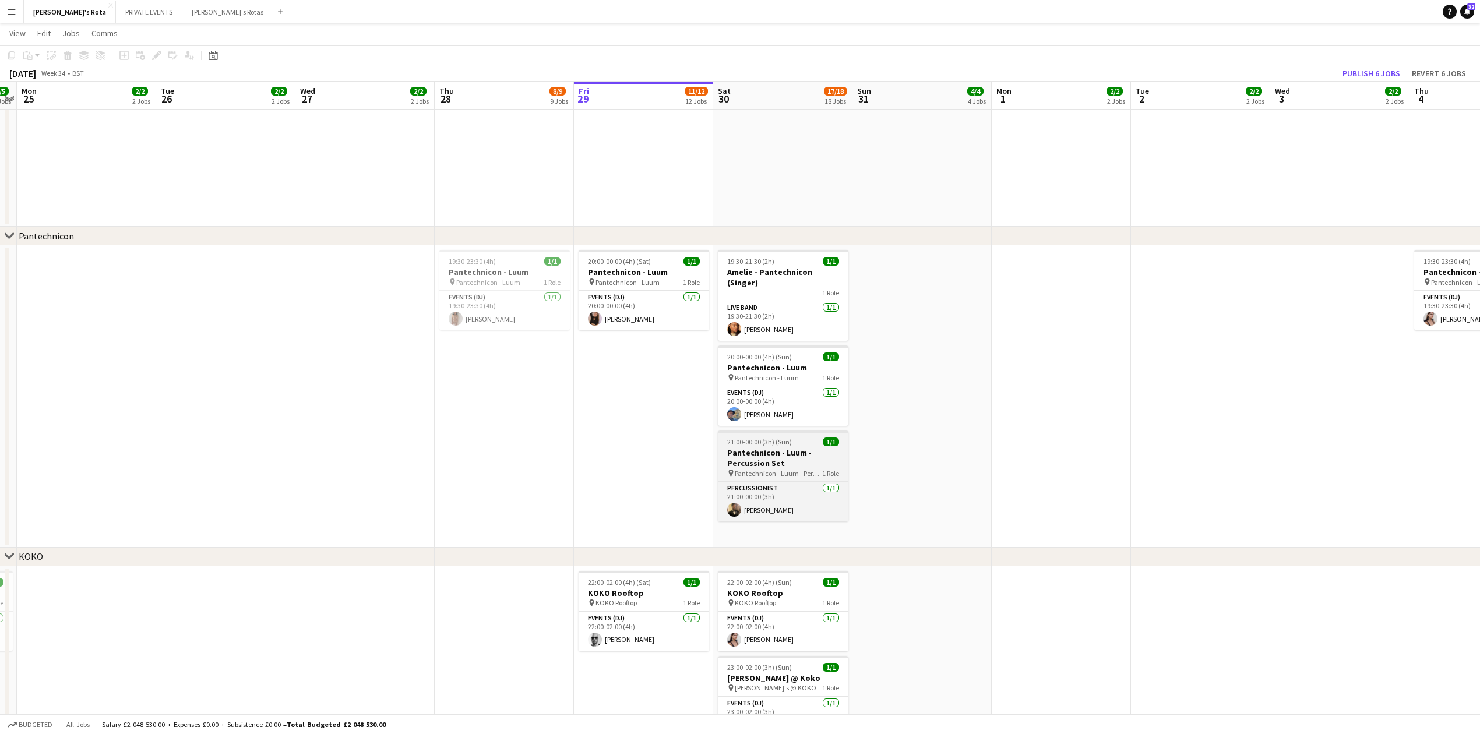
click at [775, 458] on h3 "Pantechnicon - Luum - Percussion Set" at bounding box center [783, 458] width 131 height 21
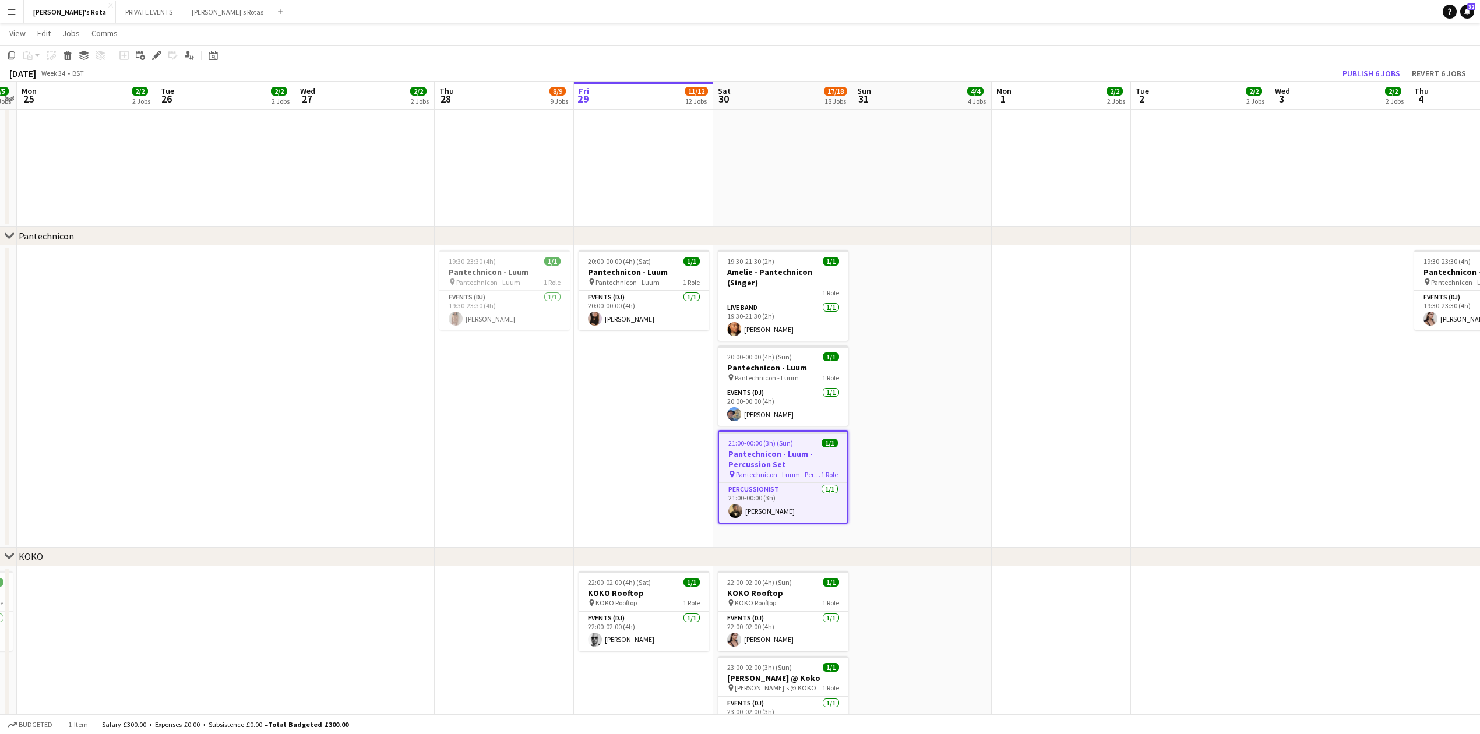
click at [779, 439] on span "21:00-00:00 (3h) (Sun)" at bounding box center [761, 443] width 65 height 9
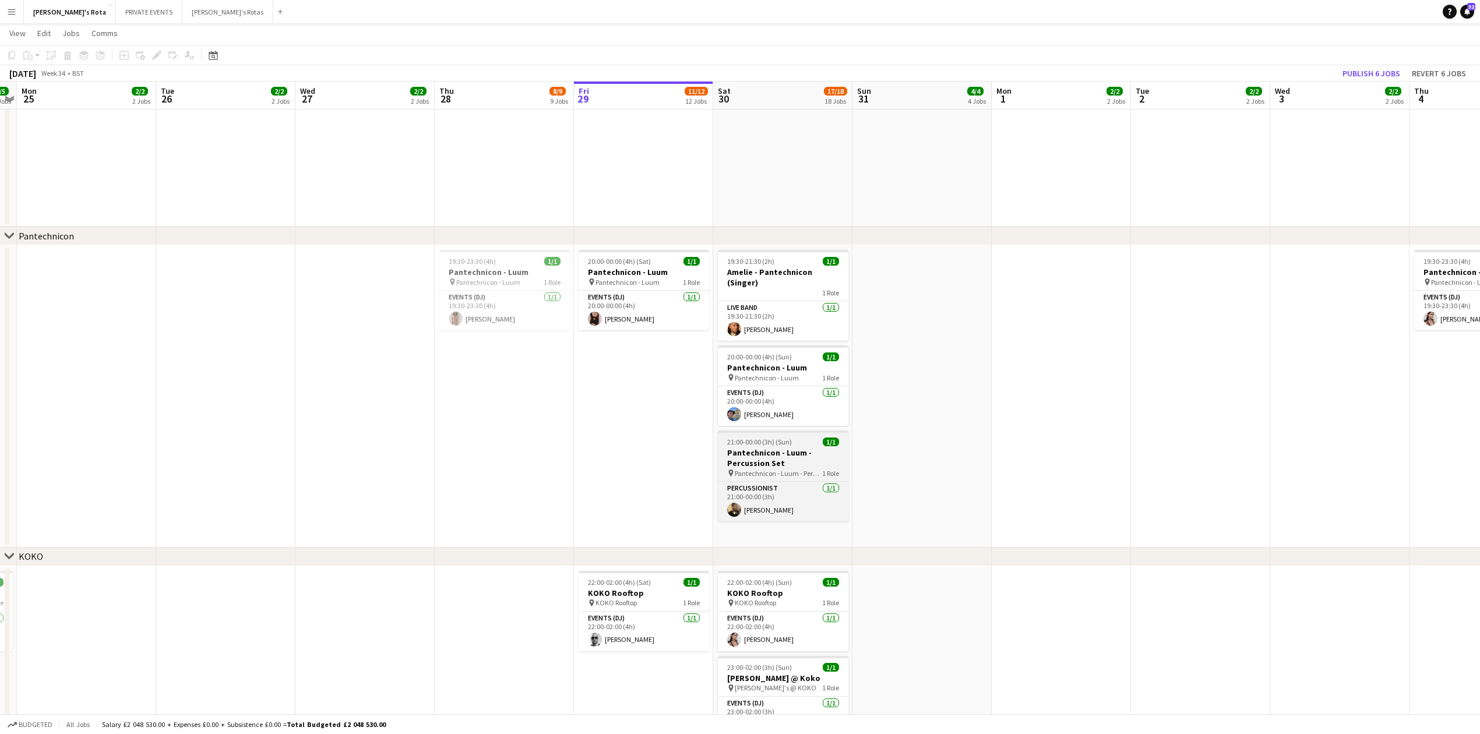
click at [772, 438] on span "21:00-00:00 (3h) (Sun)" at bounding box center [759, 442] width 65 height 9
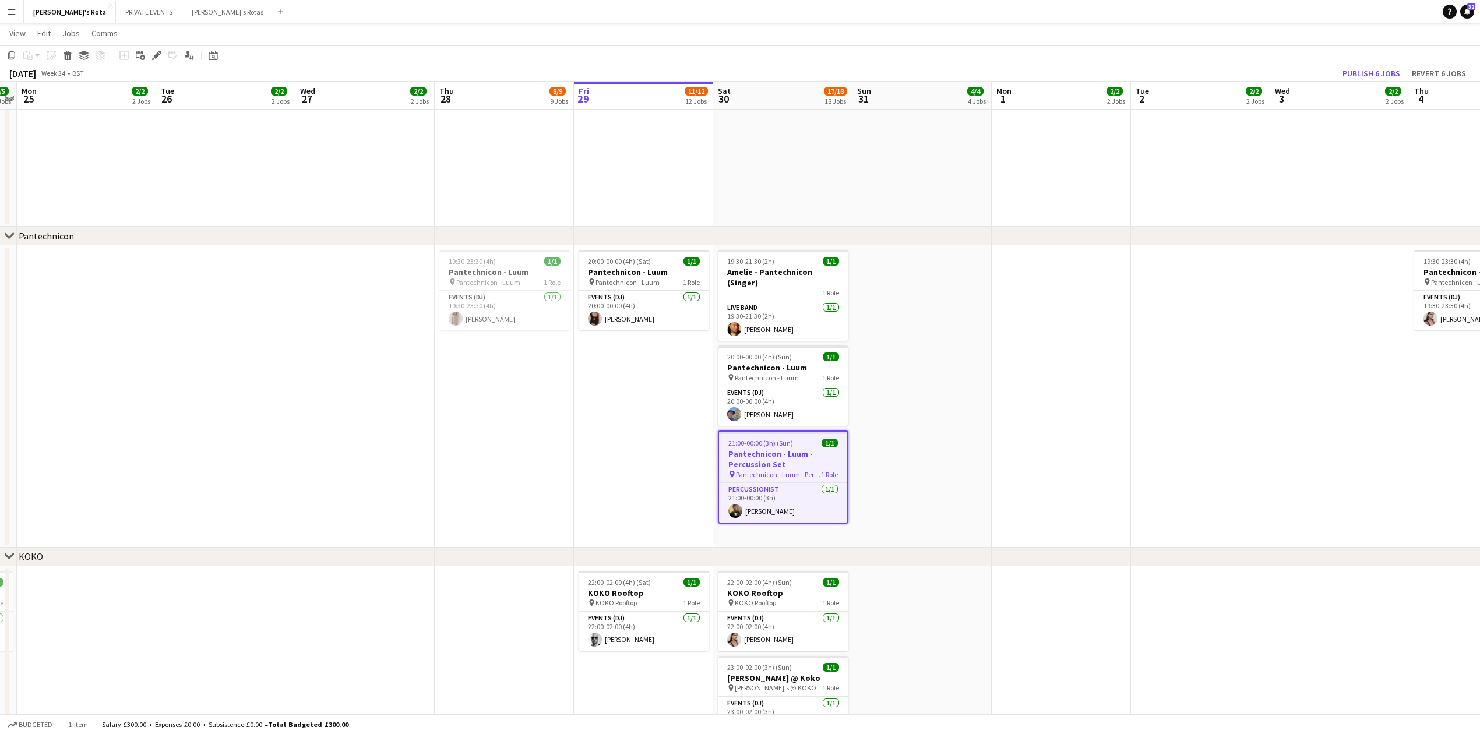
click at [758, 449] on h3 "Pantechnicon - Luum - Percussion Set" at bounding box center [783, 459] width 128 height 21
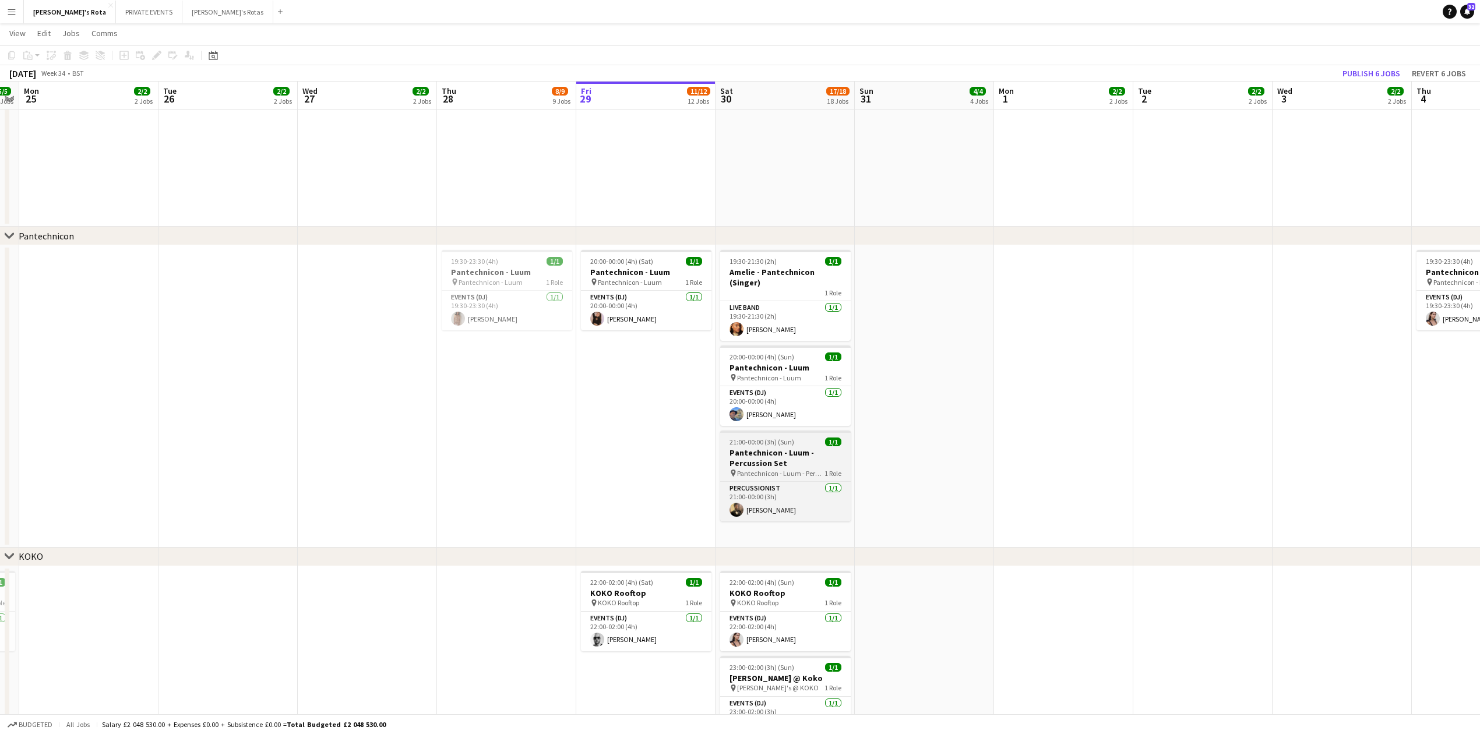
click at [761, 449] on h3 "Pantechnicon - Luum - Percussion Set" at bounding box center [785, 458] width 131 height 21
